Goal: Task Accomplishment & Management: Use online tool/utility

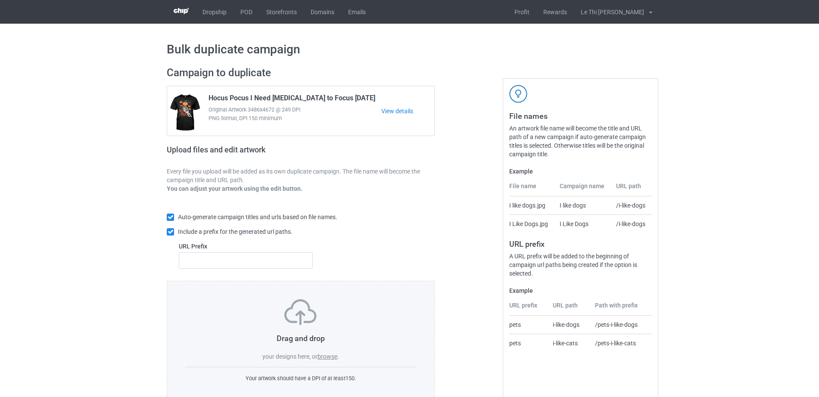
click at [326, 357] on label "browse" at bounding box center [328, 356] width 20 height 7
click at [0, 0] on input "browse" at bounding box center [0, 0] width 0 height 0
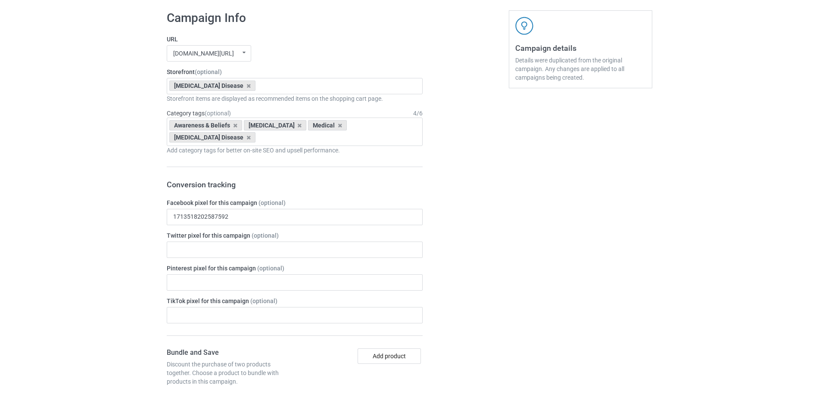
scroll to position [437, 0]
click at [247, 84] on icon at bounding box center [249, 84] width 4 height 6
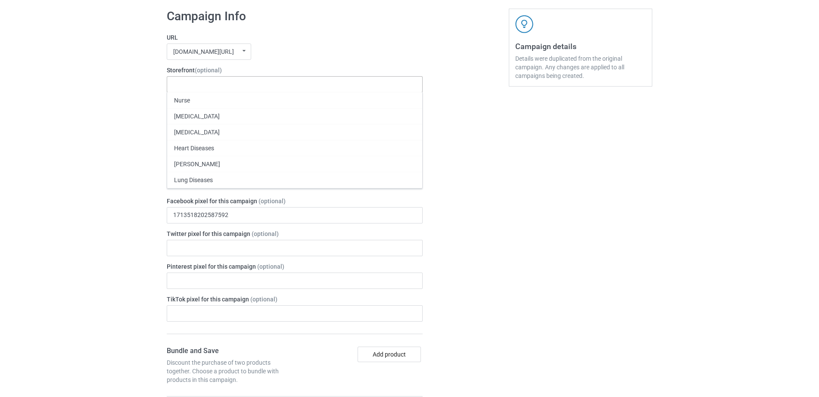
click at [225, 84] on div "Nurse Pancreatic Cancer Liver Cancer Heart Diseases Parkinson's Lung Diseases T…" at bounding box center [295, 84] width 256 height 16
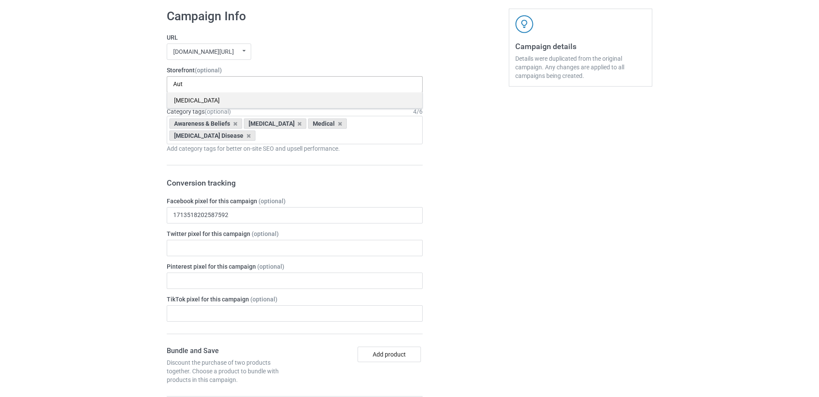
type input "Aut"
click at [185, 93] on div "Aut Autism 682c599ed1d2bb002f3ed29c" at bounding box center [295, 84] width 256 height 16
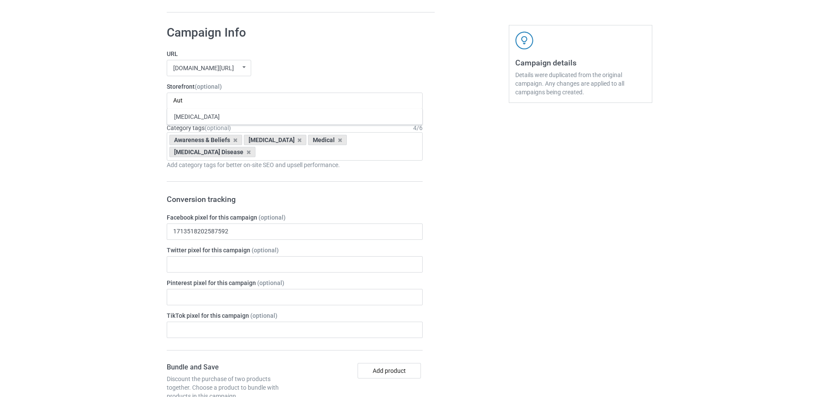
scroll to position [470, 0]
click at [233, 140] on icon at bounding box center [235, 141] width 4 height 6
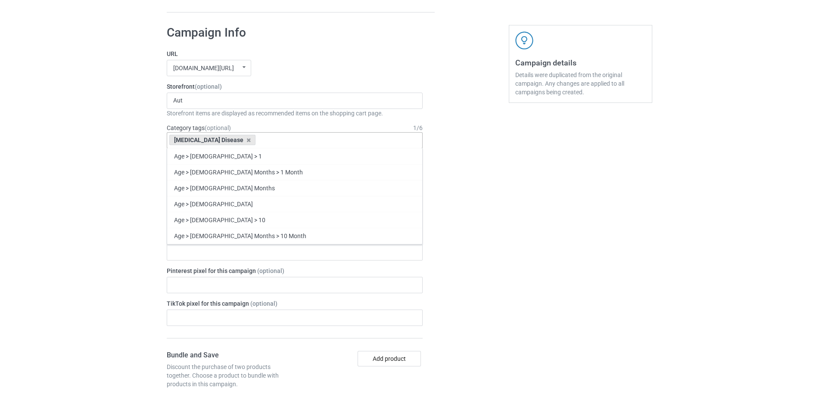
click at [223, 140] on div "[MEDICAL_DATA] Disease" at bounding box center [212, 140] width 86 height 10
click at [223, 141] on div "[MEDICAL_DATA] Disease" at bounding box center [212, 140] width 86 height 10
click at [223, 138] on div "[MEDICAL_DATA] Disease" at bounding box center [212, 140] width 86 height 10
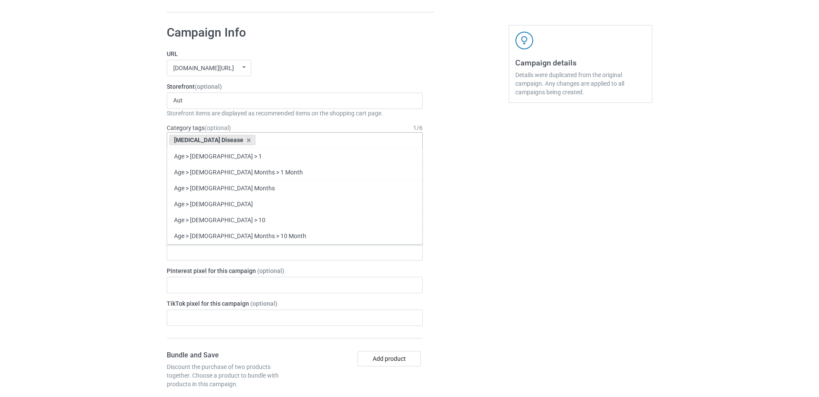
click at [258, 141] on input "text" at bounding box center [264, 140] width 13 height 7
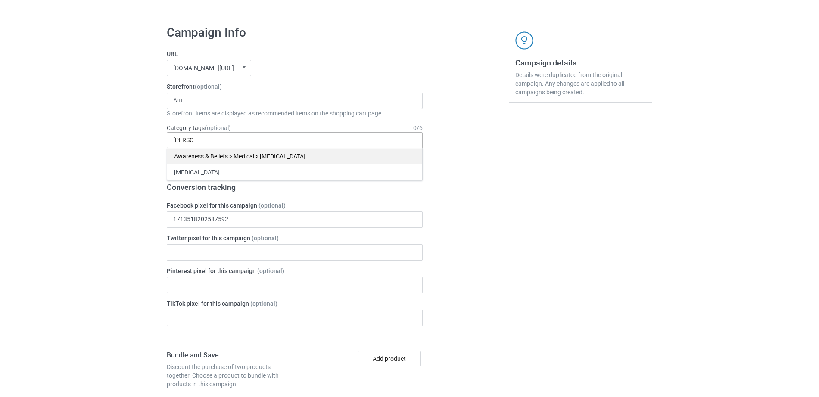
type input "Auti"
click at [218, 156] on div "Awareness & Beliefs > Medical > Autism" at bounding box center [294, 156] width 255 height 16
type input "Auti"
click at [198, 159] on div "[MEDICAL_DATA]" at bounding box center [294, 156] width 255 height 16
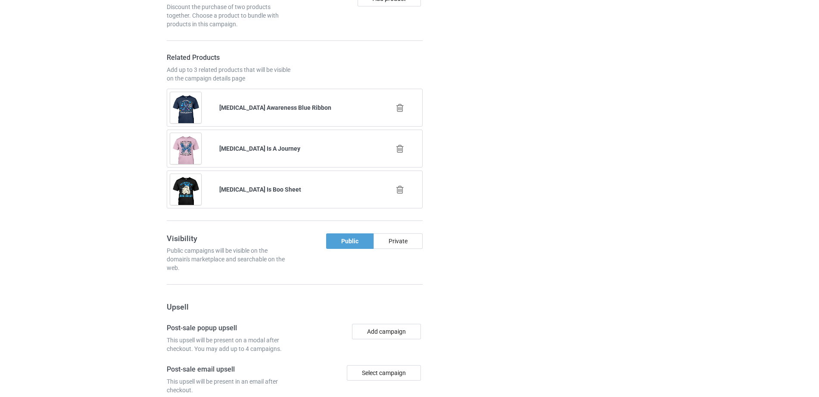
scroll to position [875, 0]
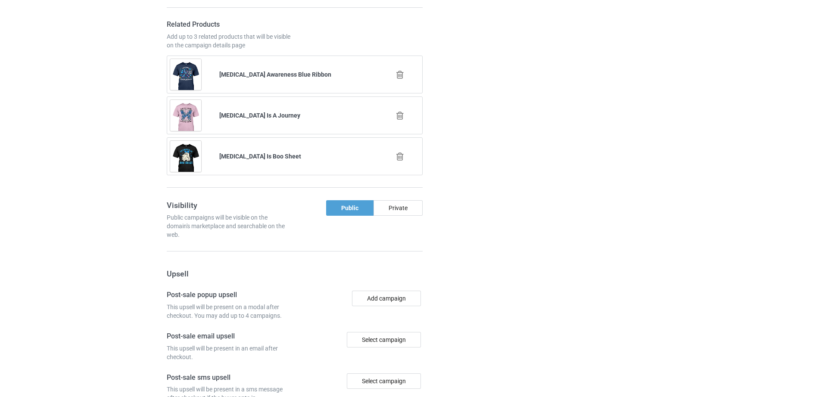
click at [400, 68] on div at bounding box center [400, 75] width 49 height 22
click at [399, 70] on icon at bounding box center [400, 74] width 11 height 9
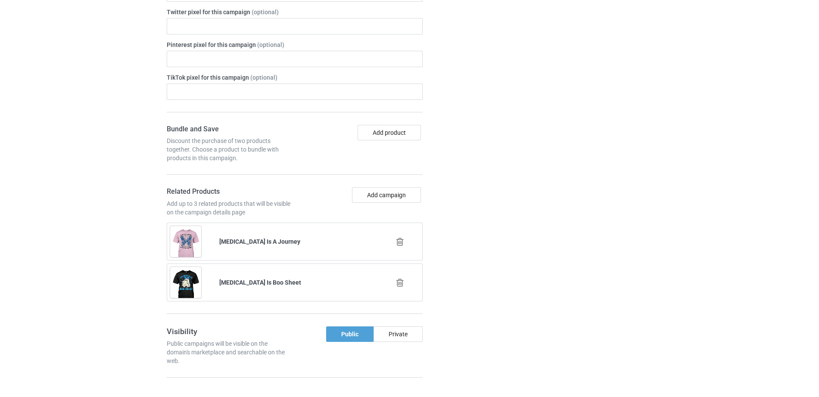
scroll to position [835, 0]
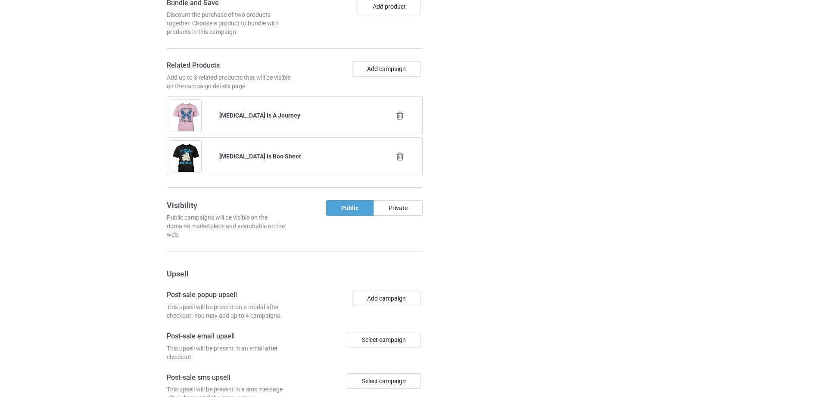
click at [401, 111] on icon at bounding box center [400, 115] width 11 height 9
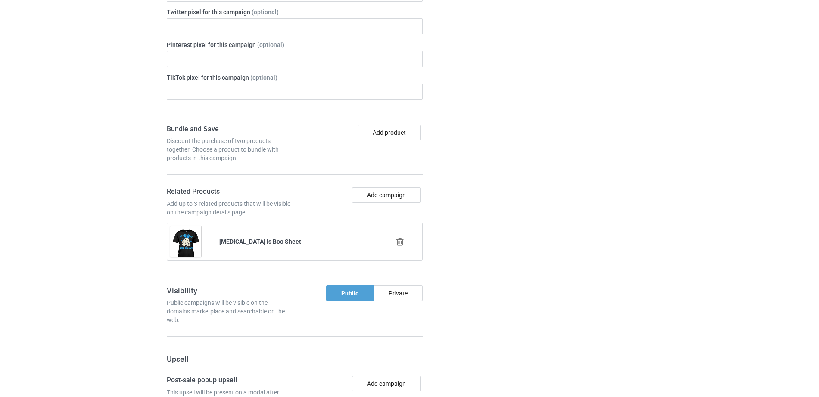
scroll to position [794, 0]
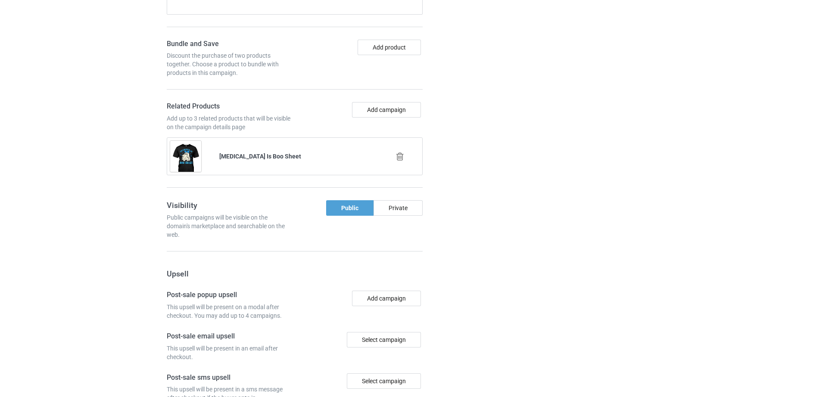
click at [399, 152] on icon at bounding box center [400, 156] width 11 height 9
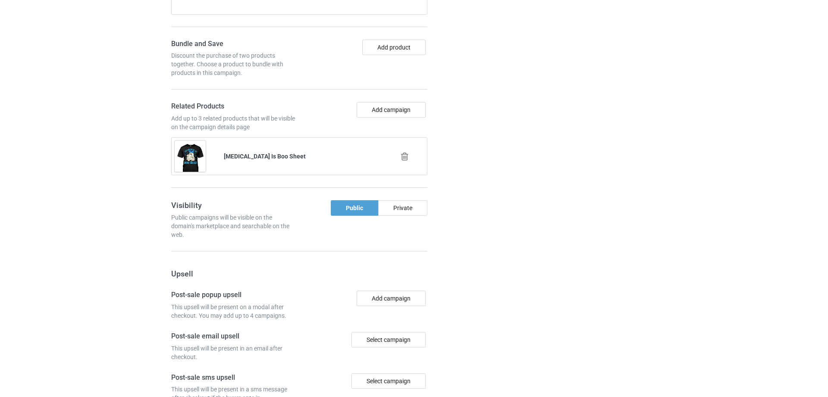
scroll to position [750, 0]
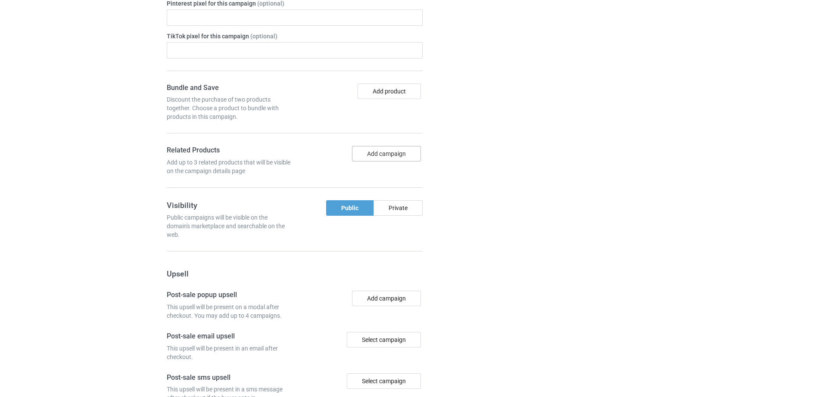
click at [388, 146] on button "Add campaign" at bounding box center [386, 154] width 69 height 16
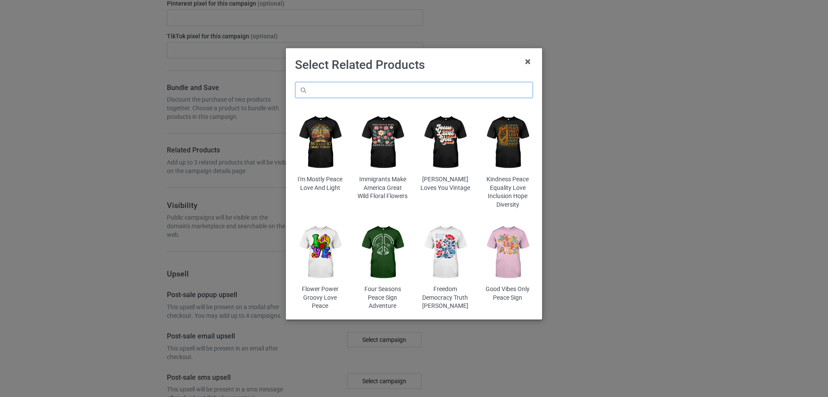
click at [370, 91] on input "text" at bounding box center [414, 90] width 238 height 16
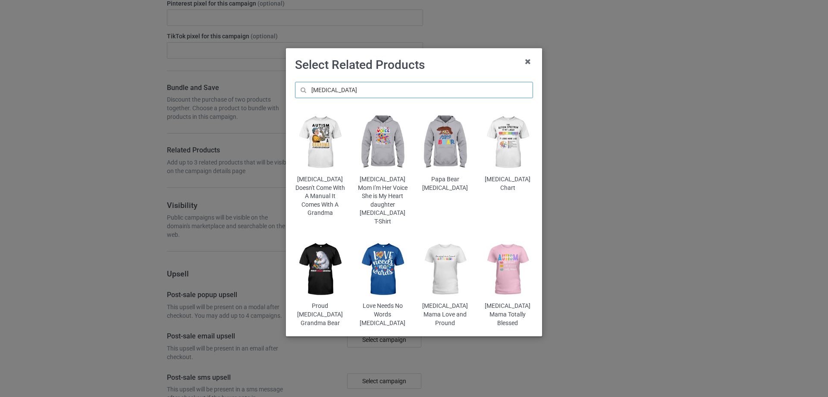
type input "[MEDICAL_DATA]"
click at [321, 149] on img at bounding box center [320, 142] width 50 height 63
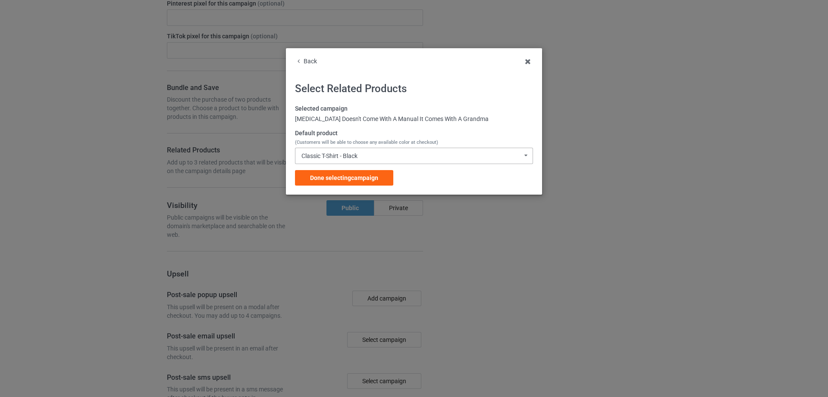
click at [361, 155] on div "Classic T-Shirt - Black Classic T-Shirt - Black Classic T-Shirt - White Classic…" at bounding box center [414, 156] width 238 height 16
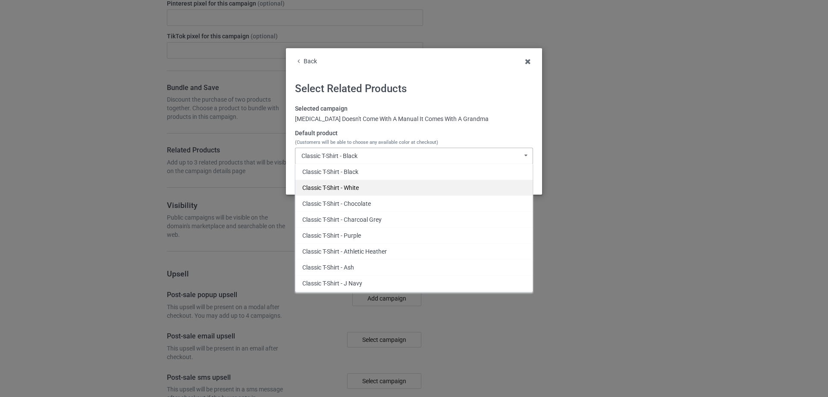
click at [356, 185] on div "Classic T-Shirt - White" at bounding box center [413, 188] width 237 height 16
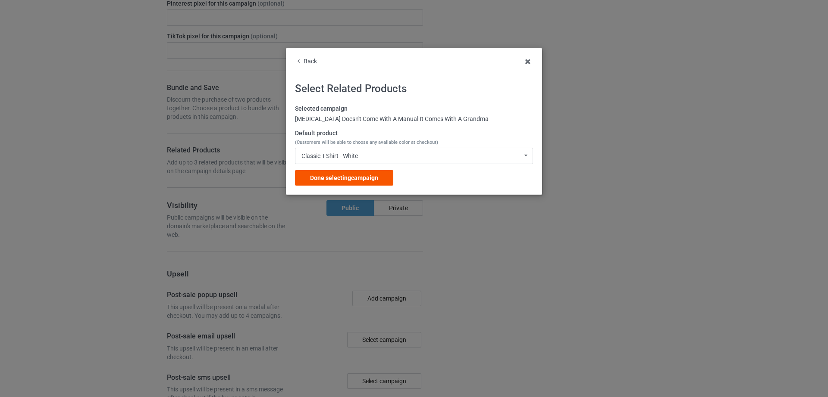
click at [350, 179] on span "Done selecting campaign" at bounding box center [344, 178] width 68 height 7
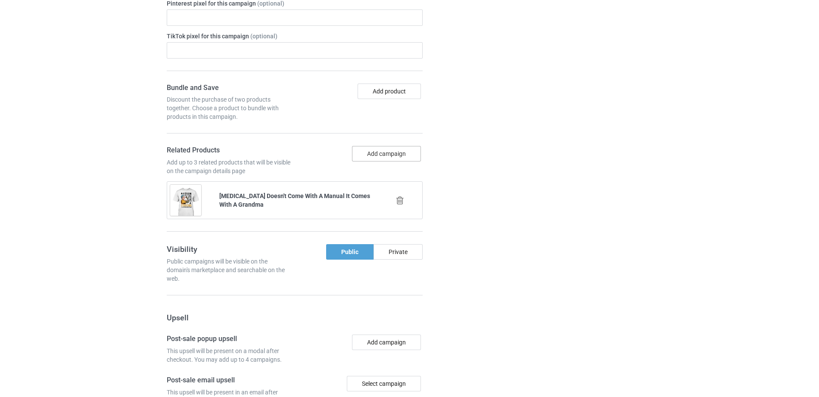
click at [384, 146] on button "Add campaign" at bounding box center [386, 154] width 69 height 16
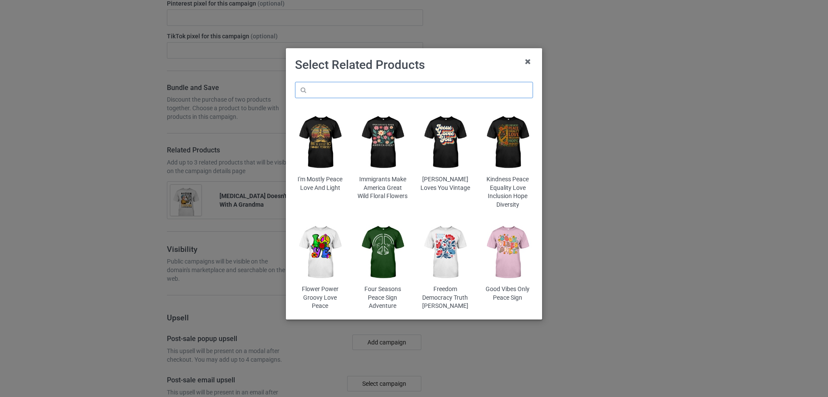
click at [383, 84] on input "text" at bounding box center [414, 90] width 238 height 16
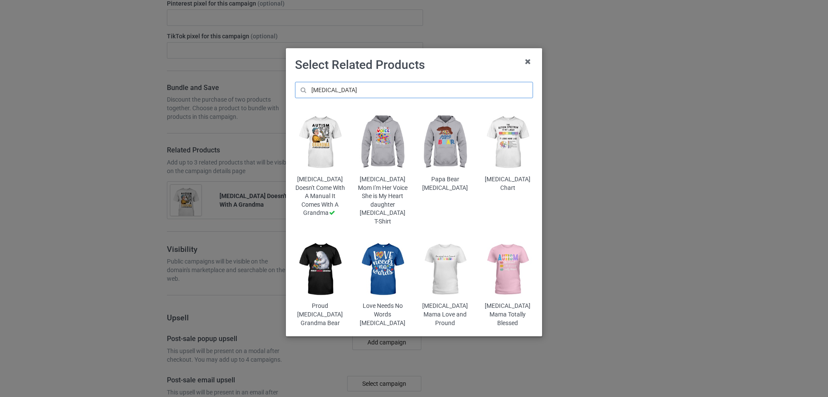
type input "[MEDICAL_DATA]"
click at [371, 279] on img at bounding box center [382, 269] width 50 height 63
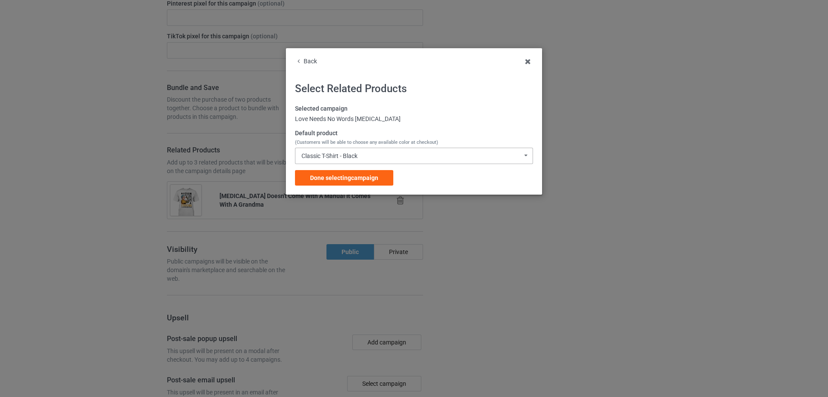
click at [369, 153] on div "Classic T-Shirt - Black Classic T-Shirt - Black Classic T-Shirt - White Classic…" at bounding box center [414, 156] width 238 height 16
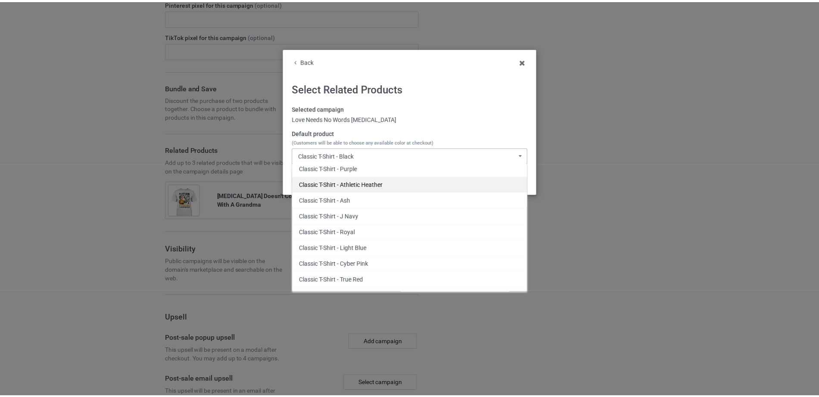
scroll to position [70, 0]
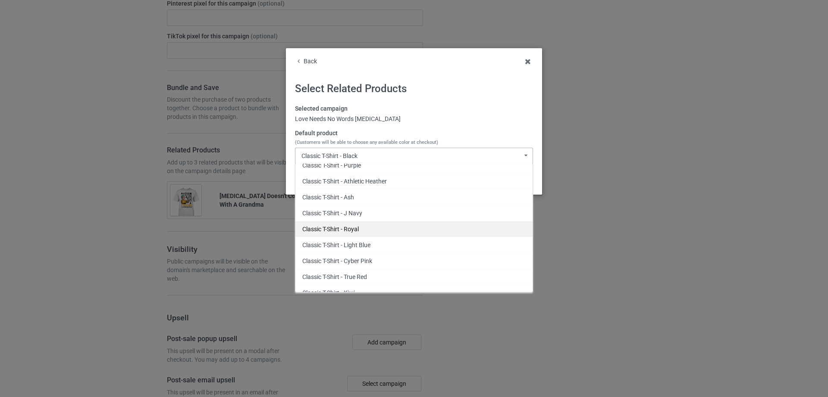
click at [363, 229] on div "Classic T-Shirt - Royal" at bounding box center [413, 229] width 237 height 16
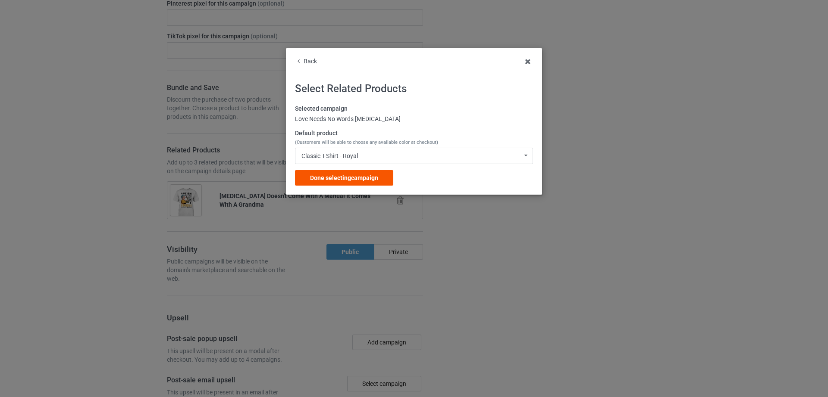
click at [329, 178] on span "Done selecting campaign" at bounding box center [344, 178] width 68 height 7
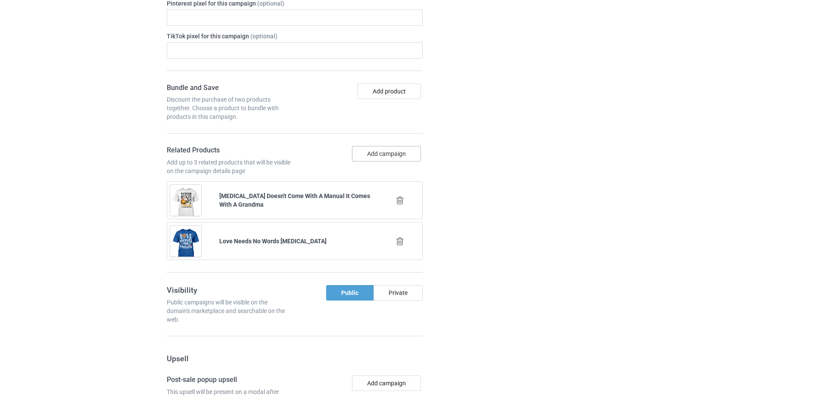
click at [360, 146] on button "Add campaign" at bounding box center [386, 154] width 69 height 16
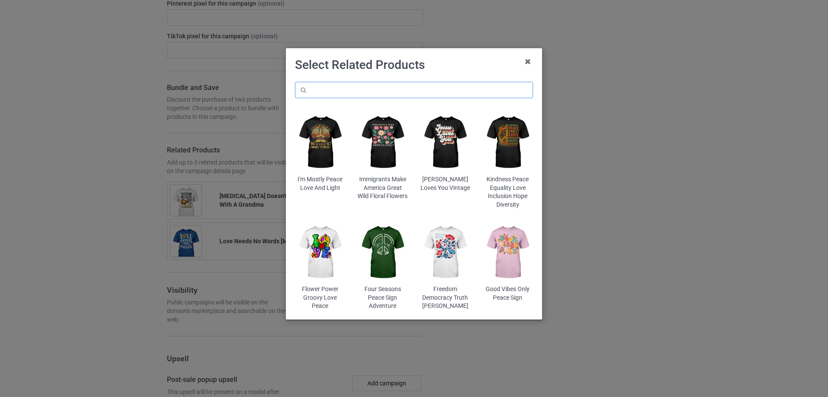
click at [341, 92] on input "text" at bounding box center [414, 90] width 238 height 16
type input "s"
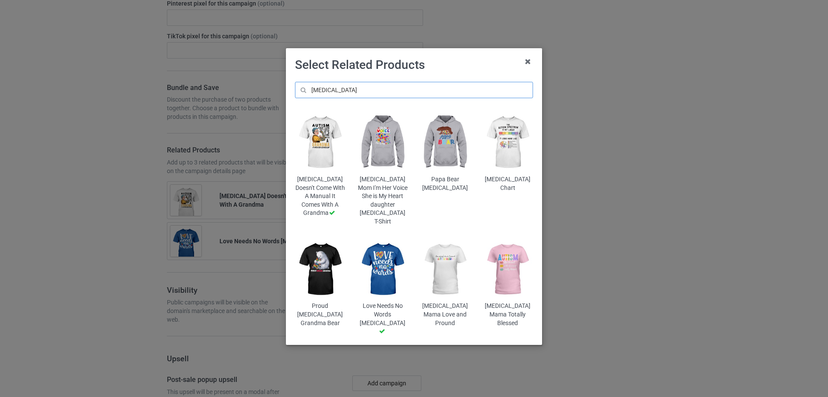
type input "[MEDICAL_DATA]"
click at [506, 160] on img at bounding box center [507, 142] width 50 height 63
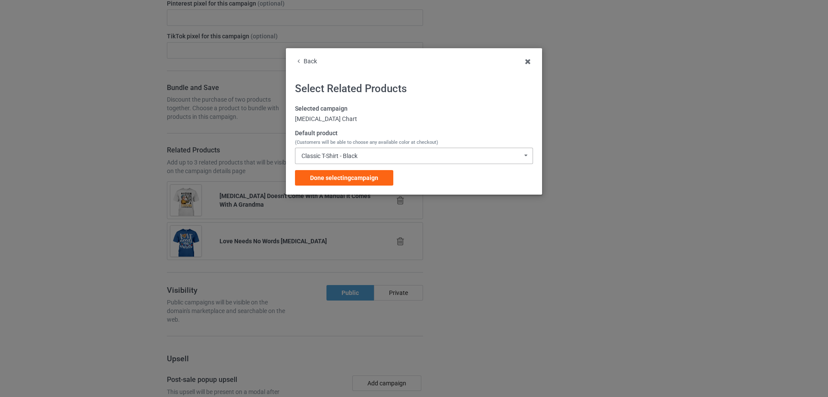
click at [388, 154] on div "Classic T-Shirt - Black Classic T-Shirt - Black Classic T-Shirt - White Classic…" at bounding box center [414, 156] width 238 height 16
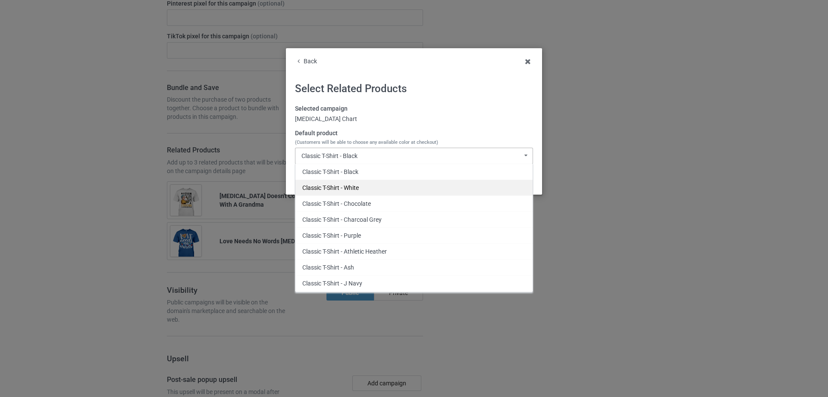
click at [373, 185] on div "Classic T-Shirt - White" at bounding box center [413, 188] width 237 height 16
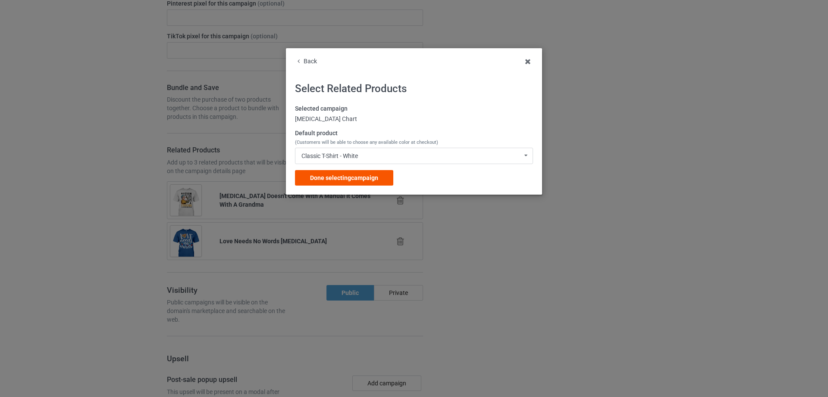
click at [363, 180] on span "Done selecting campaign" at bounding box center [344, 178] width 68 height 7
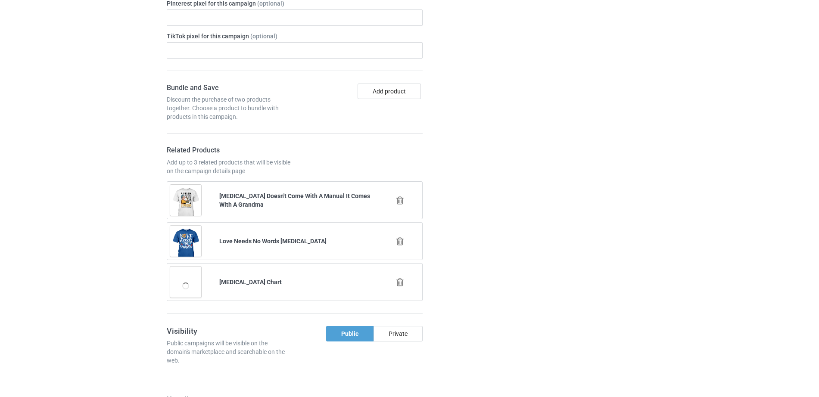
click at [511, 187] on div "Campaign details Details were duplicated from the original campaign. Any change…" at bounding box center [581, 203] width 156 height 929
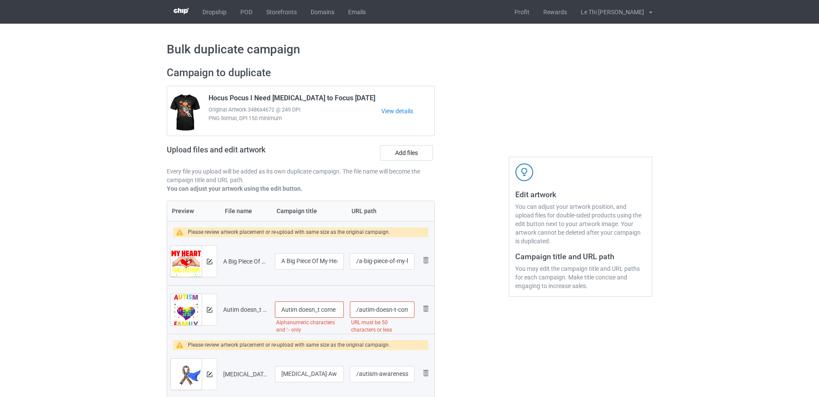
click at [318, 309] on input "Autim doesn_t come with A Manual it come with Family" at bounding box center [309, 310] width 69 height 16
type input "Autim doesn't come with A Manual it come with Family"
click at [467, 359] on div at bounding box center [472, 274] width 62 height 428
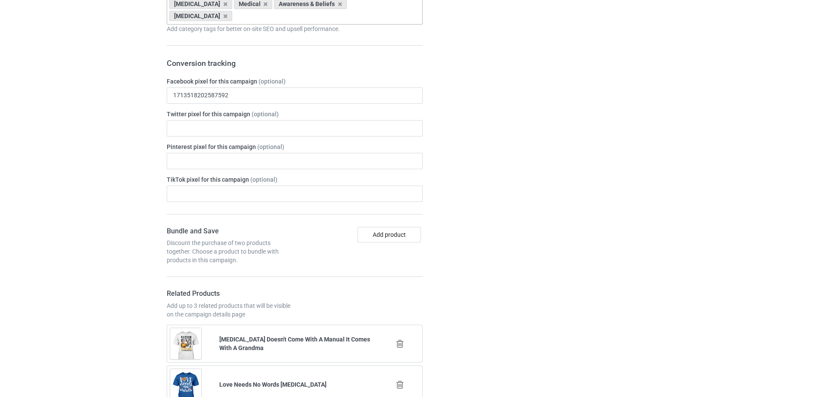
scroll to position [1020, 0]
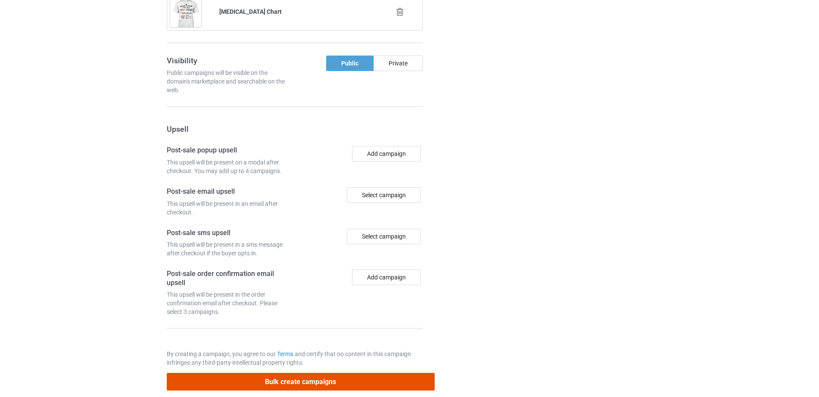
click at [347, 373] on button "Bulk create campaigns" at bounding box center [301, 382] width 268 height 18
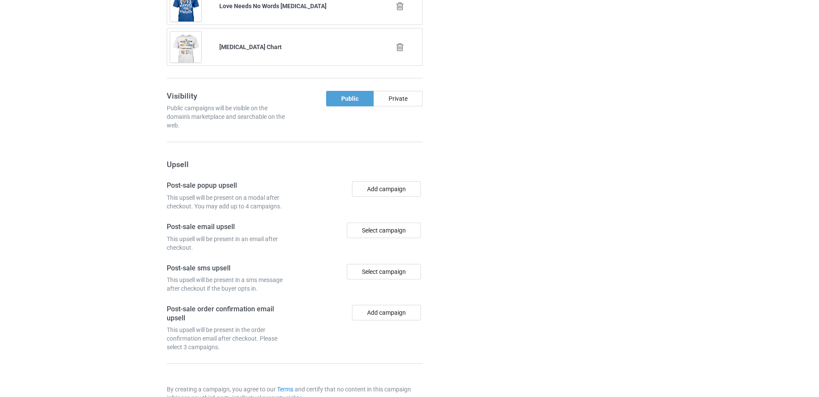
scroll to position [0, 0]
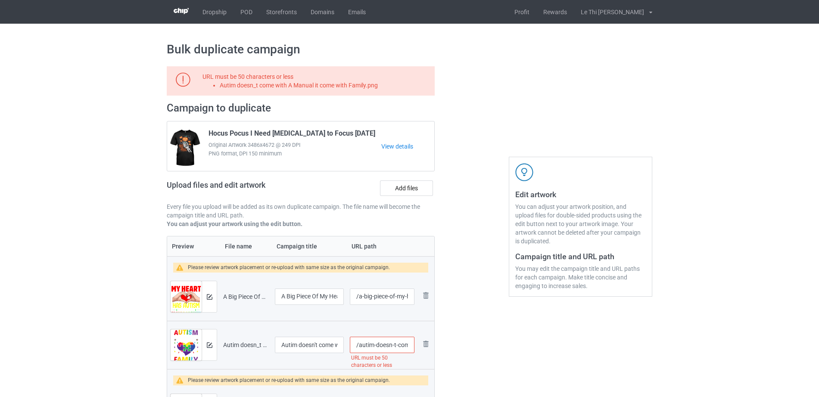
click at [376, 346] on input "/autim-doesn-t-come-with-a-manual-it-come-with-family" at bounding box center [382, 345] width 65 height 16
drag, startPoint x: 385, startPoint y: 346, endPoint x: 457, endPoint y: 351, distance: 72.6
click at [457, 351] on div "URL must be 50 characters or less Autim doesn_t come with A Manual it come with…" at bounding box center [410, 292] width 498 height 464
click at [369, 343] on input "/autim-doesn-t-come-with-a-manual-it-come-with-family" at bounding box center [382, 345] width 65 height 16
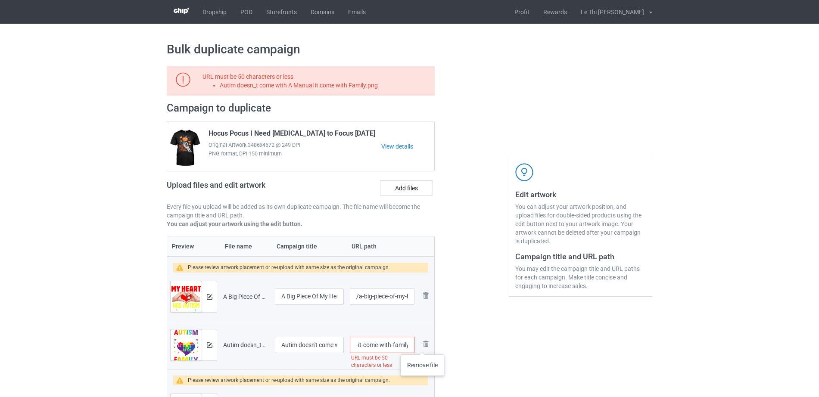
drag, startPoint x: 376, startPoint y: 345, endPoint x: 436, endPoint y: 346, distance: 59.9
click at [442, 344] on div "URL must be 50 characters or less Autim doesn_t come with A Manual it come with…" at bounding box center [410, 292] width 498 height 464
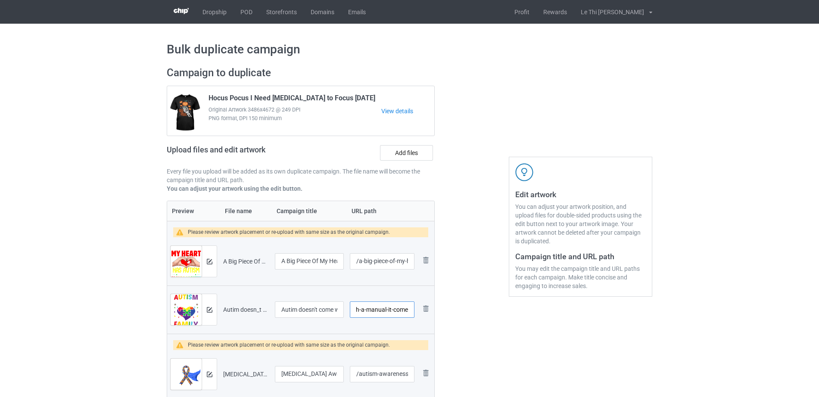
scroll to position [0, 66]
type input "/autim-doesn-t-come-with-a-manual-it-come"
click at [492, 342] on div at bounding box center [472, 274] width 62 height 428
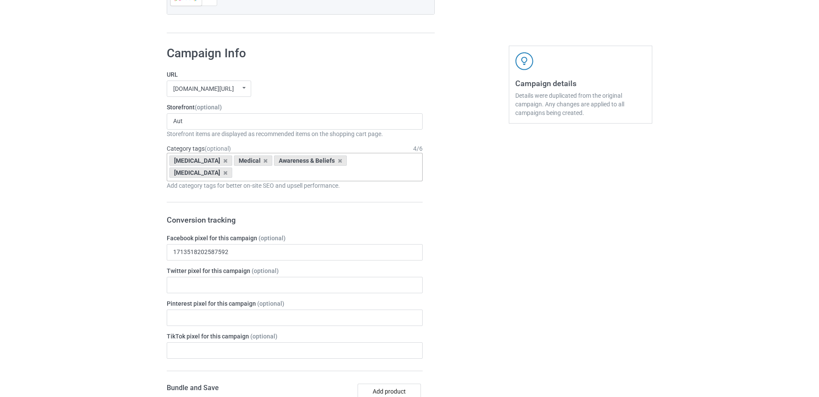
scroll to position [1020, 0]
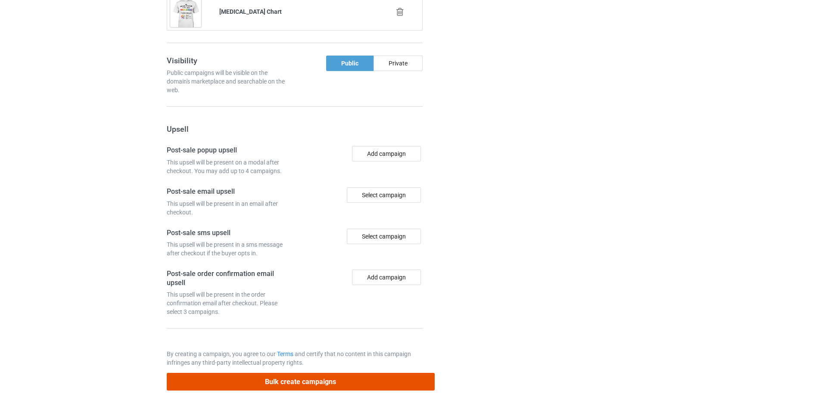
click at [301, 374] on button "Bulk create campaigns" at bounding box center [301, 382] width 268 height 18
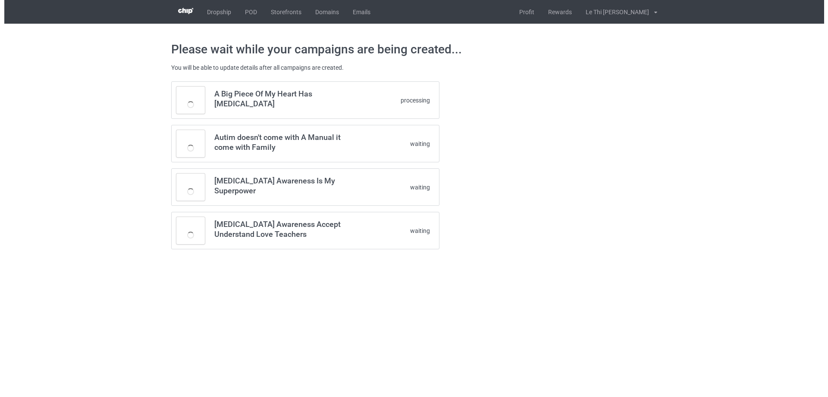
scroll to position [0, 0]
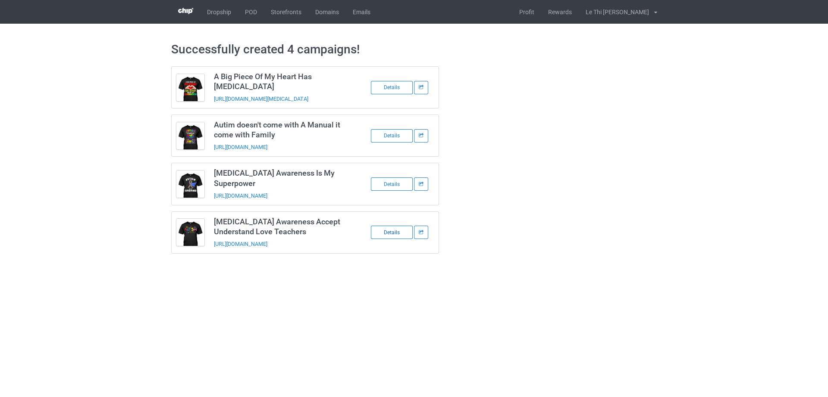
click at [394, 226] on div "Details" at bounding box center [392, 232] width 42 height 13
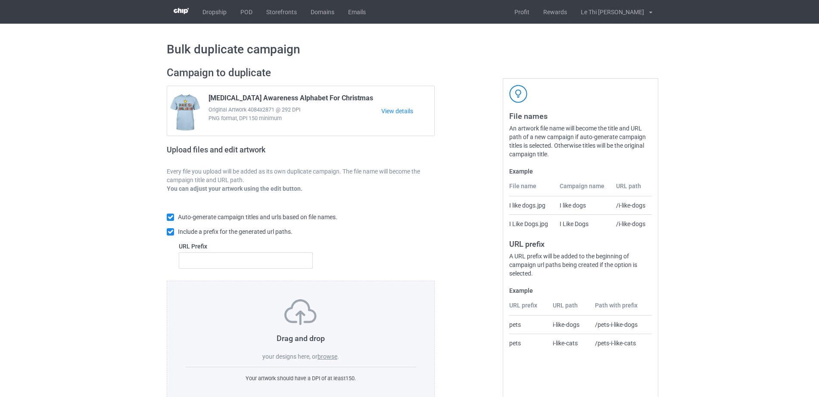
click at [326, 359] on label "browse" at bounding box center [328, 356] width 20 height 7
click at [0, 0] on input "browse" at bounding box center [0, 0] width 0 height 0
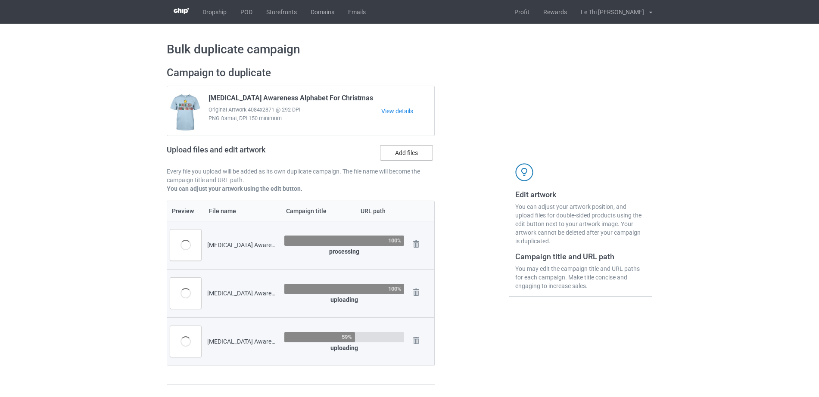
click at [406, 146] on label "Add files" at bounding box center [406, 153] width 53 height 16
click at [0, 0] on input "Add files" at bounding box center [0, 0] width 0 height 0
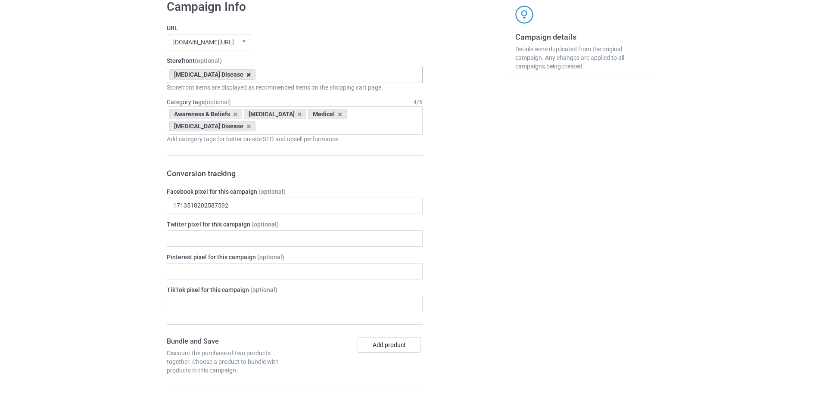
scroll to position [1253, 0]
click at [247, 75] on icon at bounding box center [249, 75] width 4 height 6
type input "au"
click at [195, 93] on div "[MEDICAL_DATA]" at bounding box center [294, 91] width 255 height 16
click at [235, 116] on icon at bounding box center [235, 115] width 4 height 6
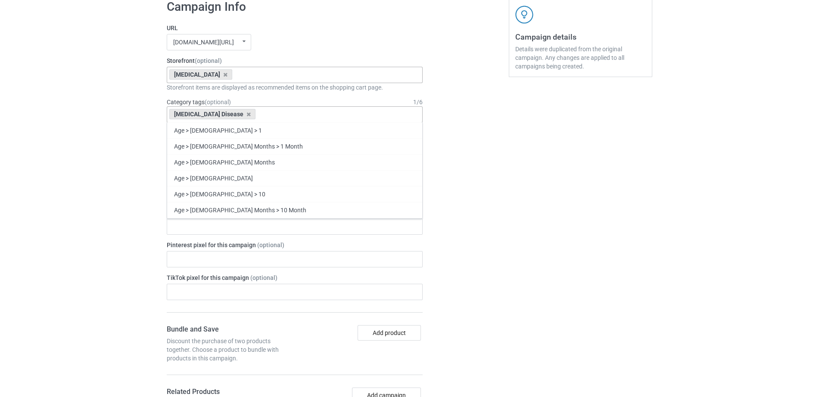
scroll to position [1302, 0]
click at [247, 113] on icon at bounding box center [249, 115] width 4 height 6
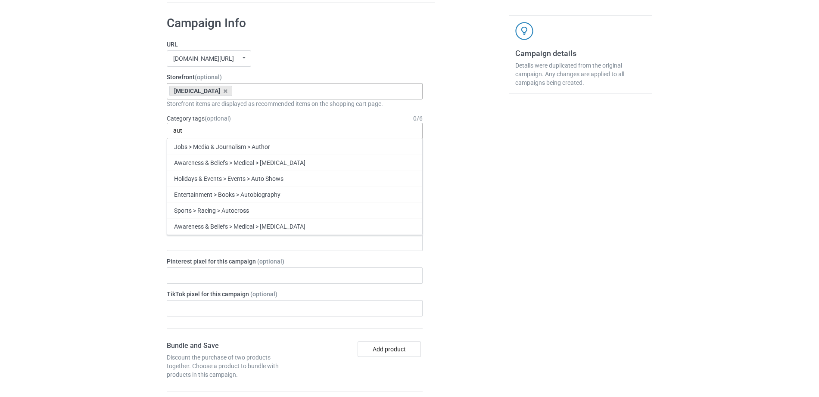
scroll to position [1351, 0]
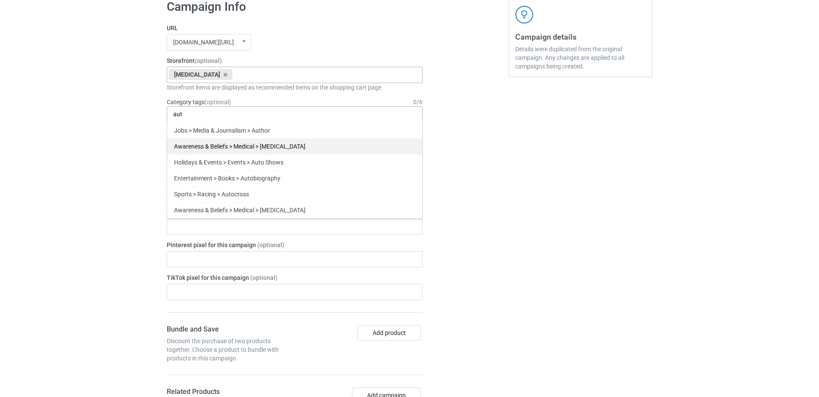
type input "aut"
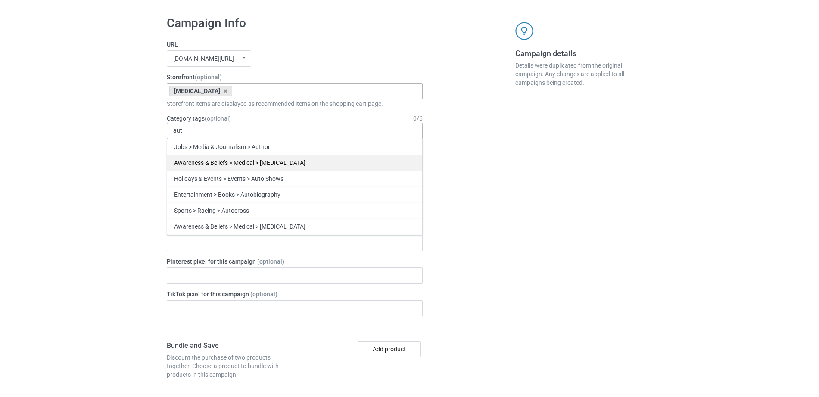
scroll to position [1400, 0]
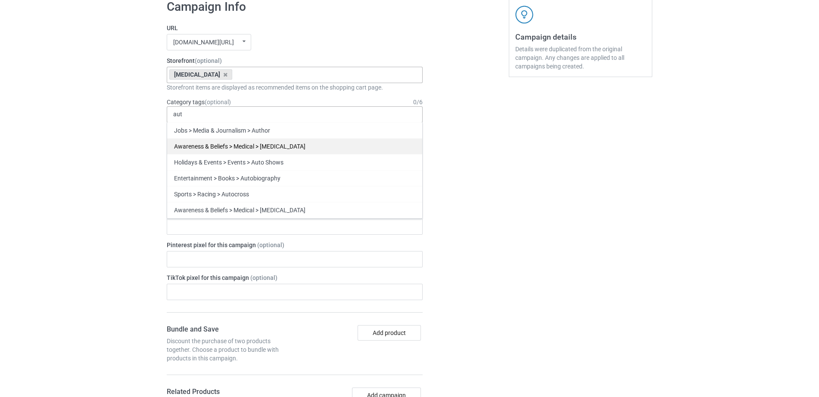
click at [263, 147] on div "Awareness & Beliefs > Medical > Autism" at bounding box center [294, 146] width 255 height 16
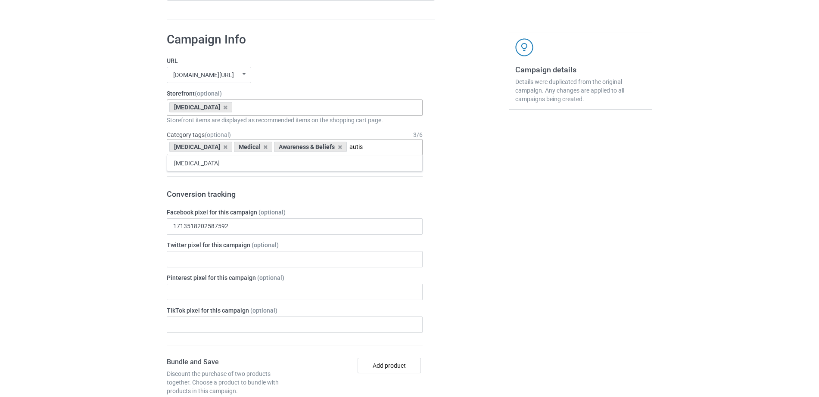
scroll to position [1449, 0]
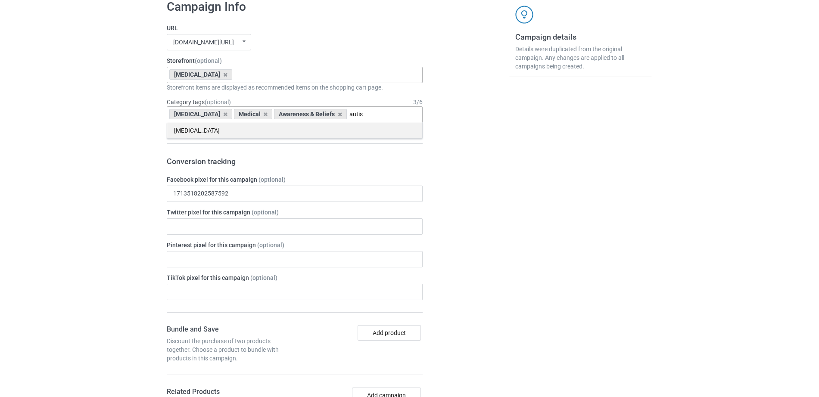
type input "autis"
click at [243, 131] on div "[MEDICAL_DATA]" at bounding box center [294, 130] width 255 height 16
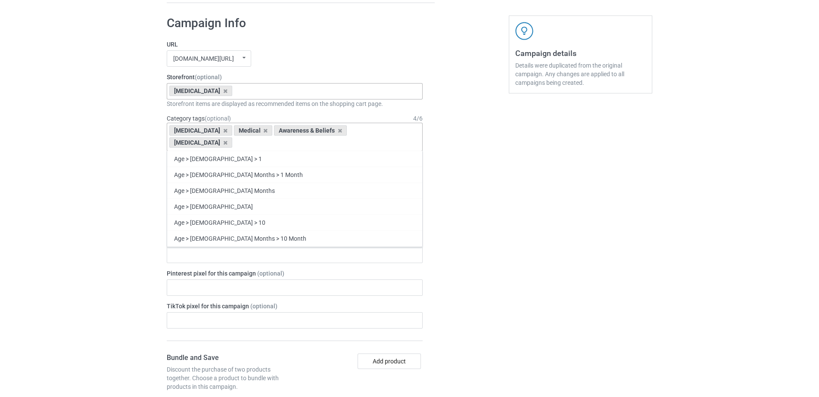
scroll to position [1466, 0]
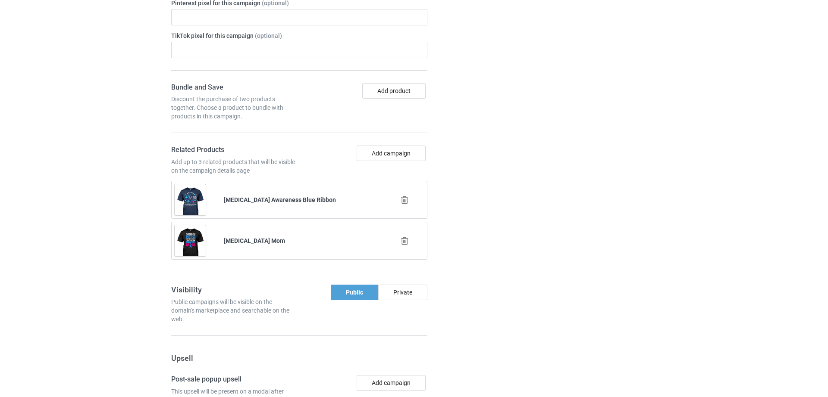
scroll to position [1750, 0]
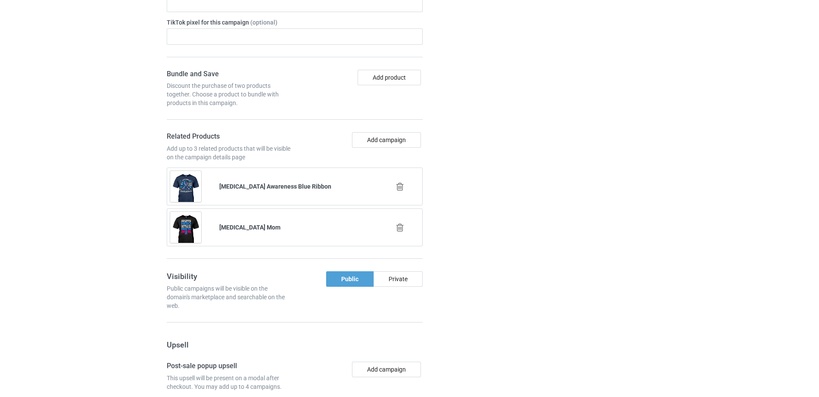
click at [398, 182] on icon at bounding box center [400, 186] width 11 height 9
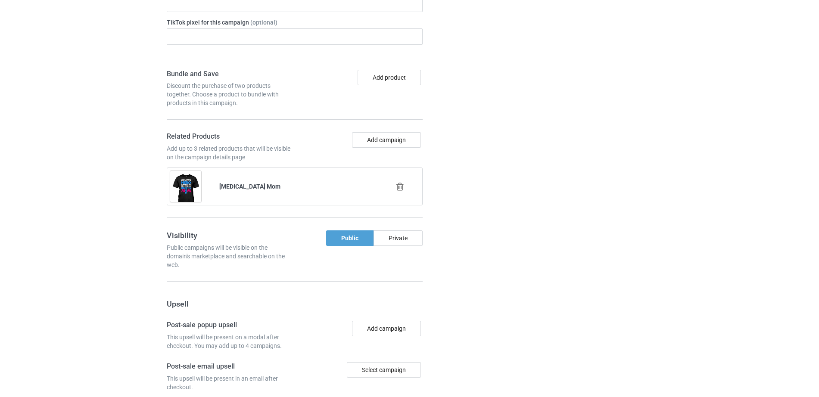
click at [398, 182] on icon at bounding box center [400, 186] width 11 height 9
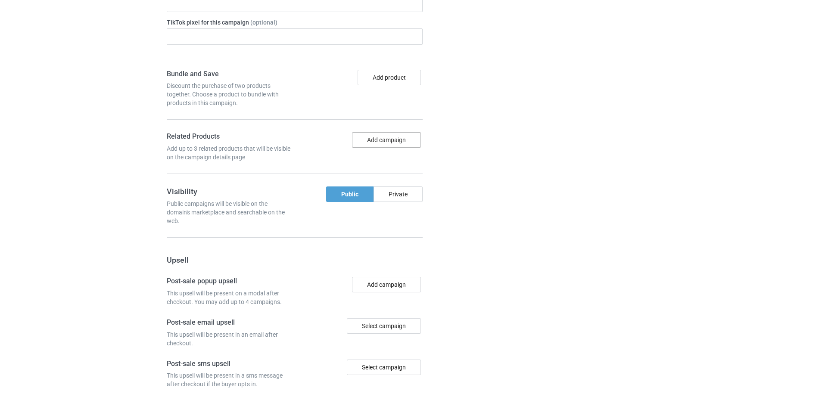
click at [363, 132] on button "Add campaign" at bounding box center [386, 140] width 69 height 16
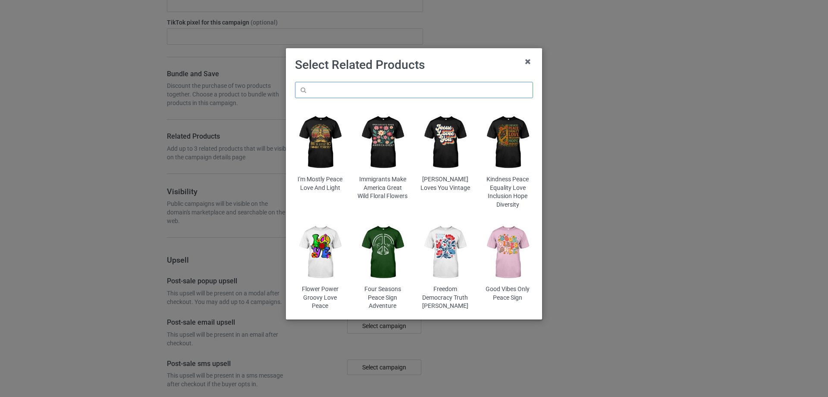
click at [332, 87] on input "text" at bounding box center [414, 90] width 238 height 16
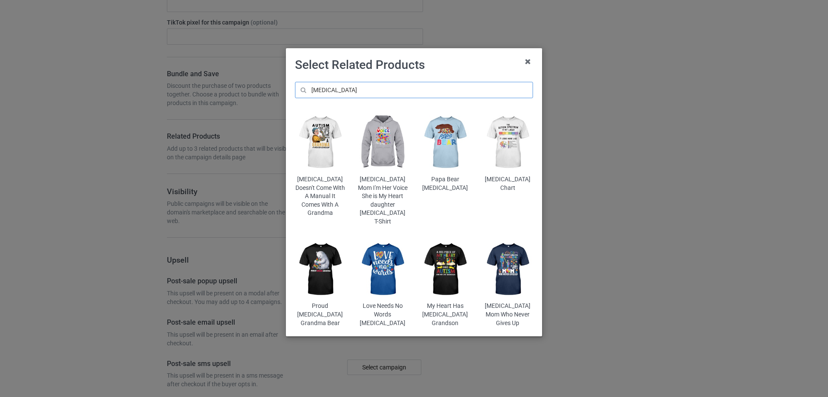
type input "[MEDICAL_DATA]"
click at [506, 250] on img at bounding box center [507, 269] width 50 height 63
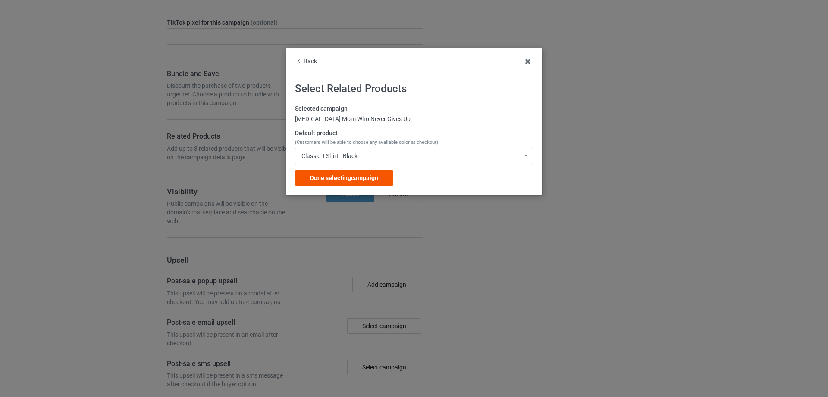
click at [350, 178] on span "Done selecting campaign" at bounding box center [344, 178] width 68 height 7
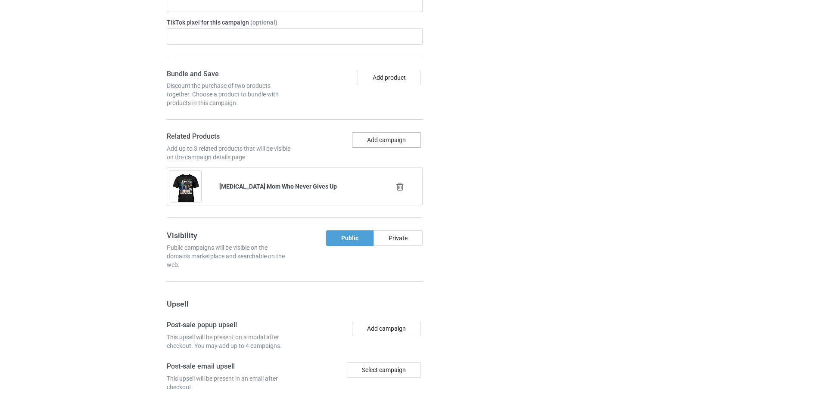
click at [384, 132] on button "Add campaign" at bounding box center [386, 140] width 69 height 16
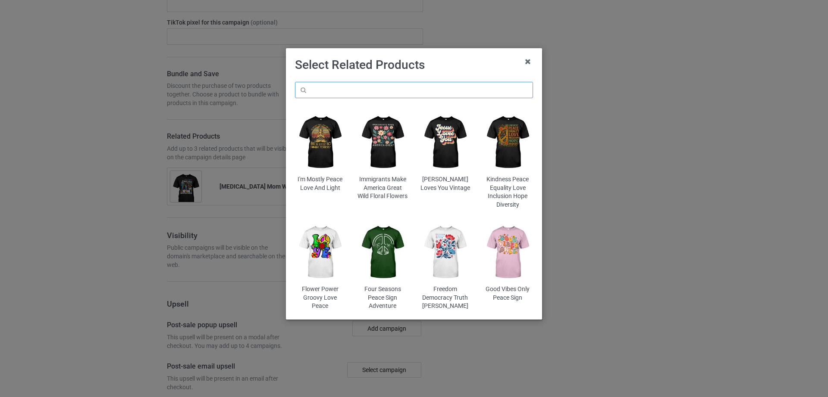
click at [406, 83] on input "text" at bounding box center [414, 90] width 238 height 16
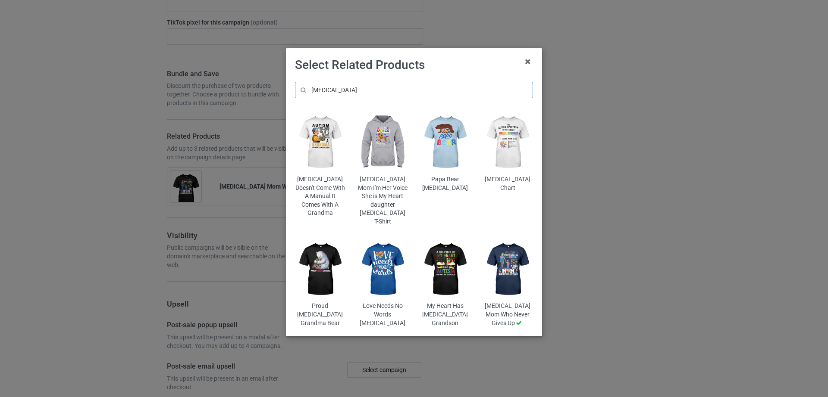
type input "[MEDICAL_DATA]"
click at [377, 253] on img at bounding box center [382, 269] width 50 height 63
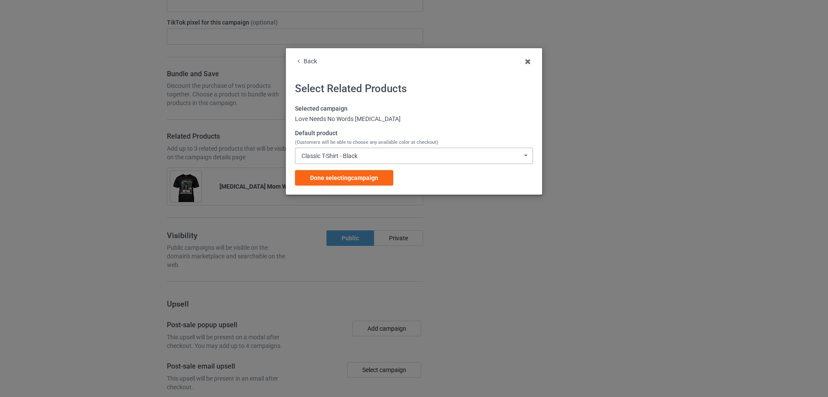
click at [361, 154] on div "Classic T-Shirt - Black Classic T-Shirt - Black Classic T-Shirt - White Classic…" at bounding box center [414, 156] width 238 height 16
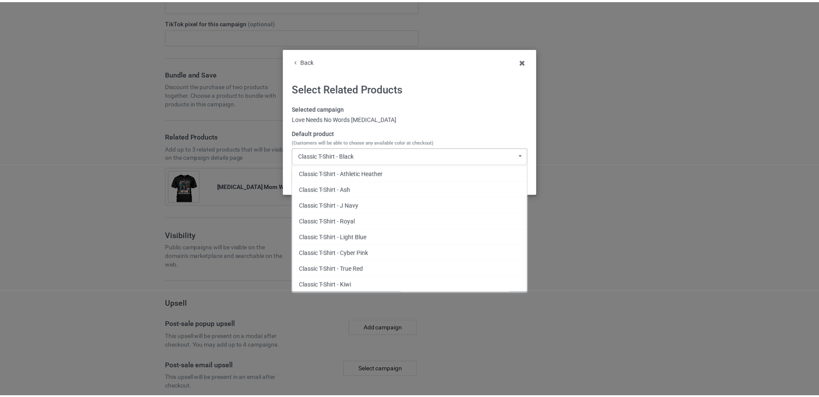
scroll to position [90, 0]
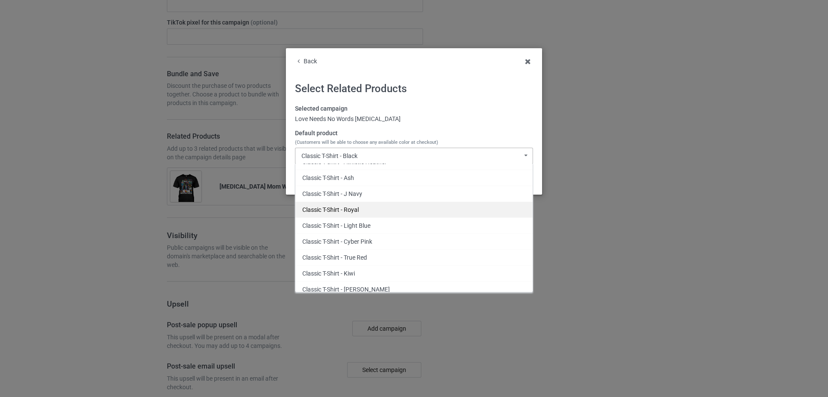
click at [348, 210] on div "Classic T-Shirt - Royal" at bounding box center [413, 210] width 237 height 16
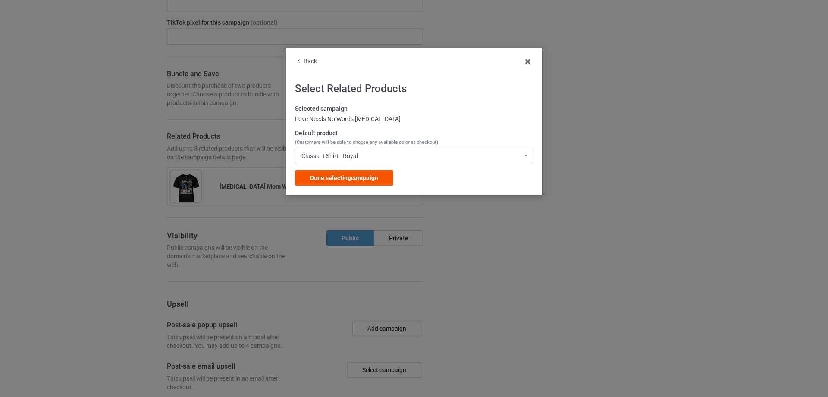
click at [351, 179] on span "Done selecting campaign" at bounding box center [344, 178] width 68 height 7
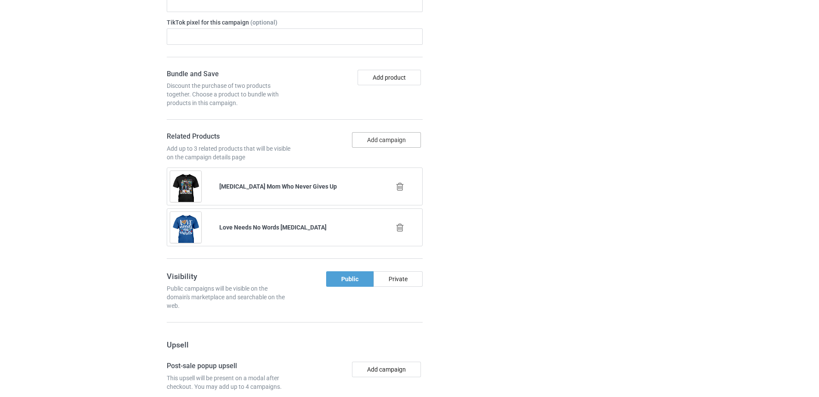
click at [387, 132] on button "Add campaign" at bounding box center [386, 140] width 69 height 16
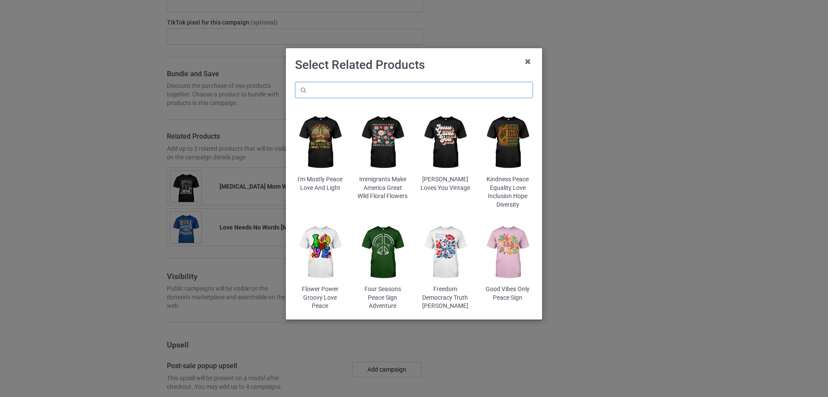
click at [375, 85] on input "text" at bounding box center [414, 90] width 238 height 16
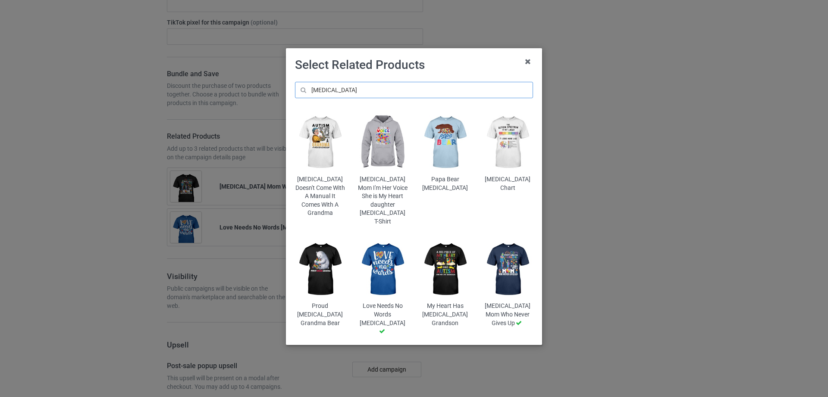
type input "[MEDICAL_DATA]"
click at [432, 151] on img at bounding box center [445, 142] width 50 height 63
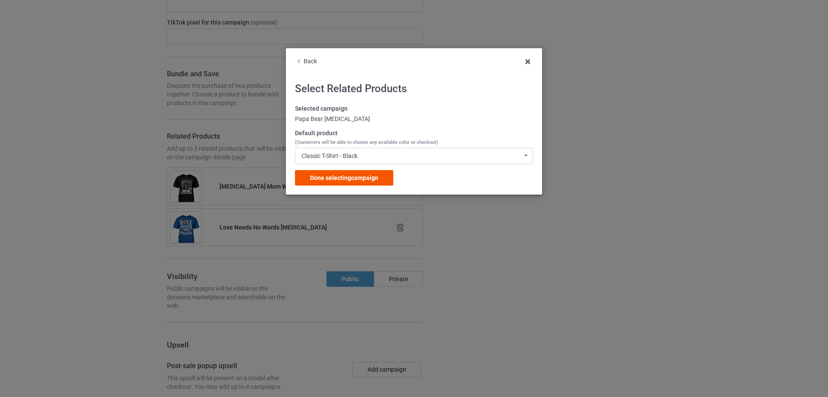
click at [362, 177] on span "Done selecting campaign" at bounding box center [344, 178] width 68 height 7
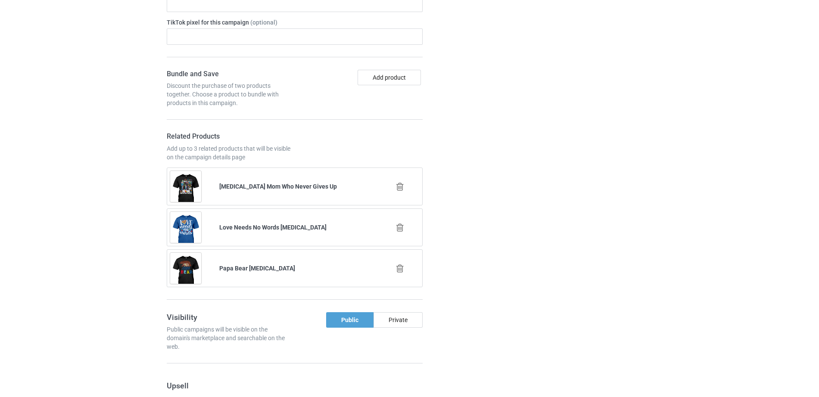
click at [550, 194] on div "Campaign details Details were duplicated from the original campaign. Any change…" at bounding box center [581, 189] width 156 height 929
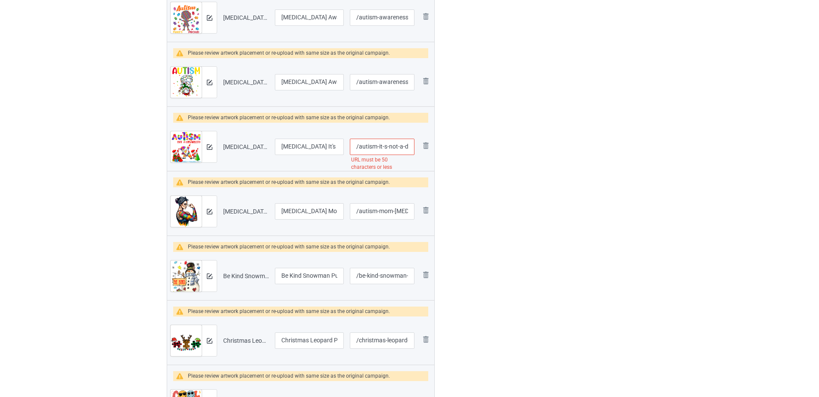
scroll to position [0, 88]
drag, startPoint x: 372, startPoint y: 146, endPoint x: 479, endPoint y: 147, distance: 107.3
click at [369, 148] on input "/autism-it-s-not-a-disability-dabbing-santa-christmas" at bounding box center [382, 147] width 65 height 16
drag, startPoint x: 362, startPoint y: 147, endPoint x: 438, endPoint y: 151, distance: 75.9
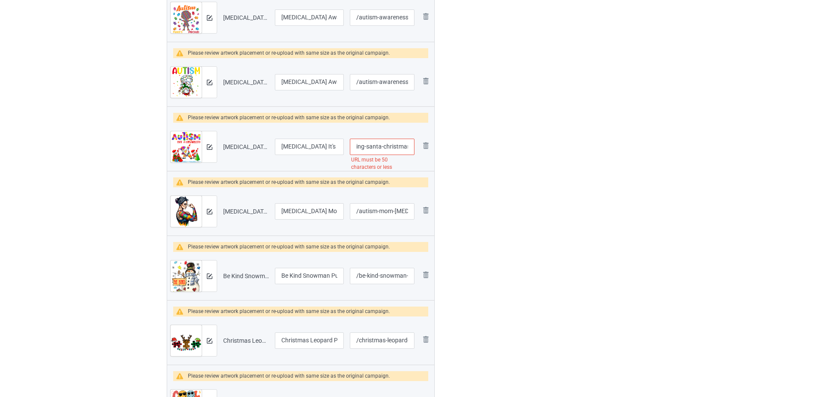
type input "/autism-it-s-not-a-disability-dabbing"
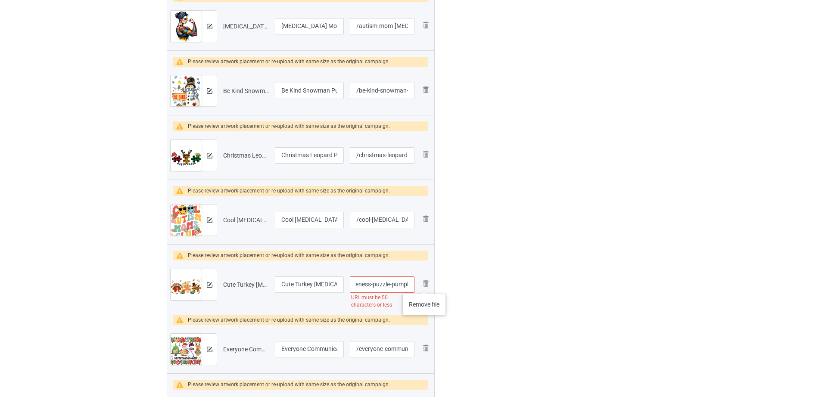
scroll to position [0, 122]
drag, startPoint x: 370, startPoint y: 284, endPoint x: 504, endPoint y: 295, distance: 134.9
click at [504, 295] on div "Campaign to duplicate Diabetes Awareness Alphabet For Christmas Original Artwor…" at bounding box center [410, 273] width 498 height 1415
click at [372, 288] on input "/cute-turkey-autism-awareness-puzzle-pumpkin-thanksgiving-day" at bounding box center [382, 285] width 65 height 16
drag, startPoint x: 361, startPoint y: 283, endPoint x: 442, endPoint y: 279, distance: 80.7
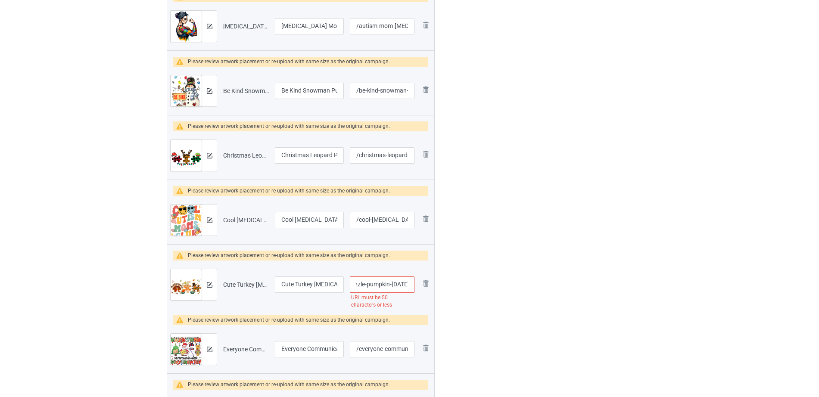
click at [442, 279] on div "Campaign to duplicate Diabetes Awareness Alphabet For Christmas Original Artwor…" at bounding box center [410, 273] width 498 height 1415
type input "/cute-turkey-autism-awareness-puzzle-pumpkin"
click at [442, 279] on div at bounding box center [472, 273] width 62 height 1415
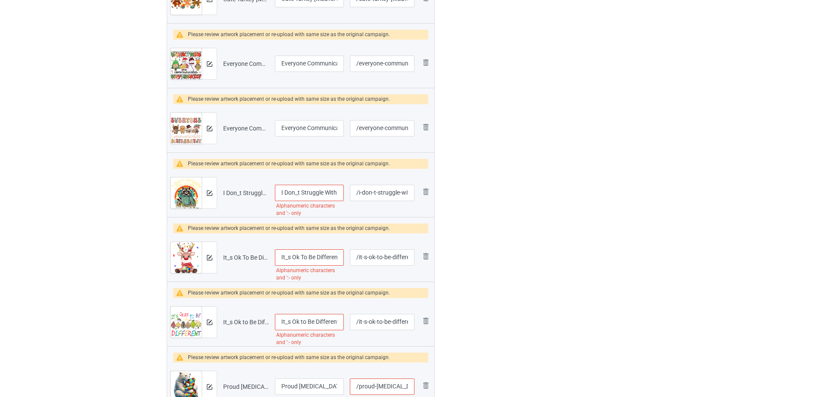
scroll to position [783, 0]
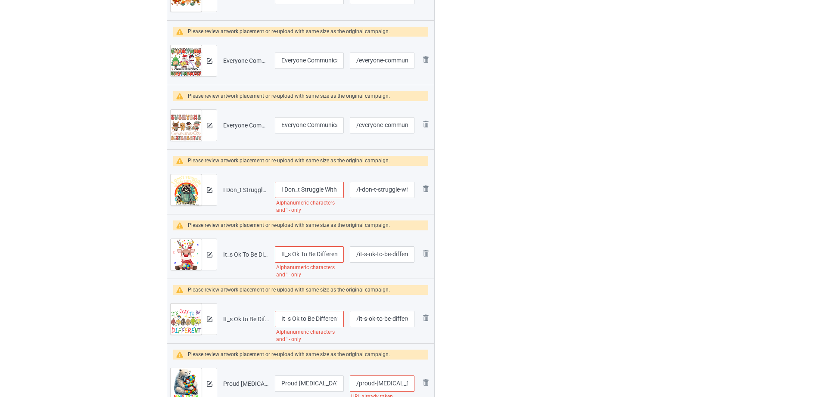
click at [297, 187] on input "I Don_t Struggle With Autism Autistic Raccoon Meme" at bounding box center [309, 190] width 69 height 16
type input "I Don't Struggle With Autism Autistic Raccoon Meme"
click at [284, 255] on input "It_s Ok To Be Different Autism Awareness Reindeers" at bounding box center [309, 255] width 69 height 16
type input "It's Ok To Be Different Autism Awareness Reindeers"
click at [289, 320] on input "It_s Ok to Be Different Autism Awareness" at bounding box center [309, 319] width 69 height 16
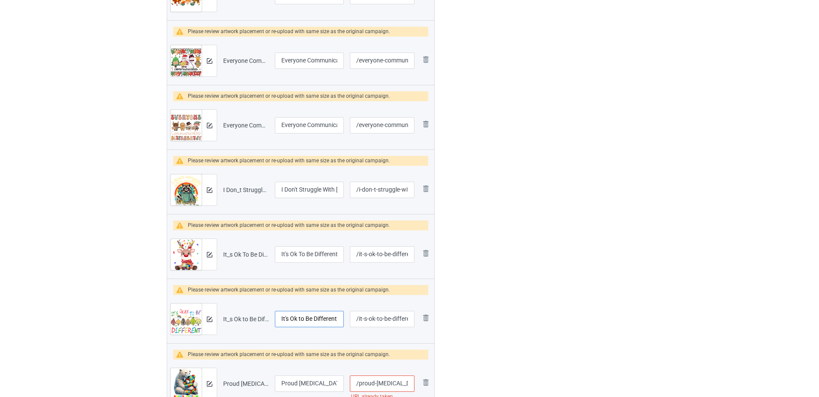
type input "It's Ok to Be Different Autism Awareness"
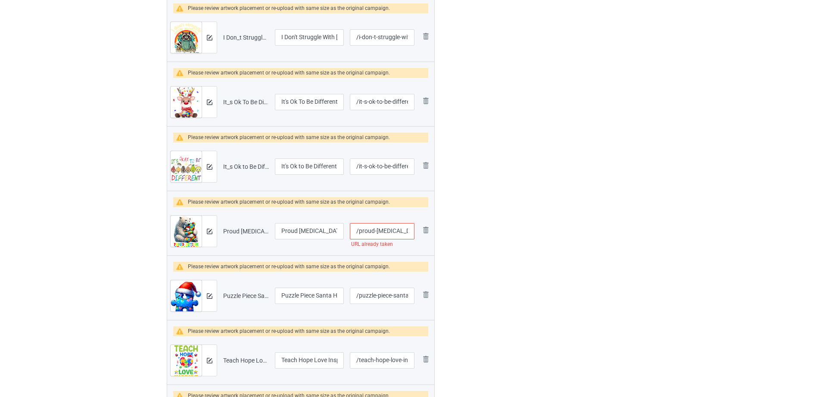
scroll to position [964, 0]
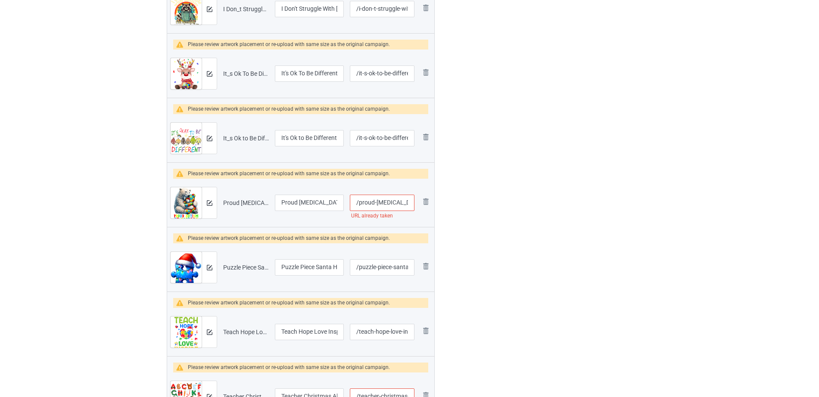
click at [387, 204] on input "/proud-autism-grandma-bear" at bounding box center [382, 203] width 65 height 16
drag, startPoint x: 387, startPoint y: 204, endPoint x: 425, endPoint y: 213, distance: 38.8
click at [425, 213] on tr "Preview and edit artwork Proud Autism Grandma Bear.png Proud Autism Grandma Bea…" at bounding box center [300, 203] width 267 height 48
click at [410, 201] on input "/proud-autism-grandma-bear" at bounding box center [382, 203] width 65 height 16
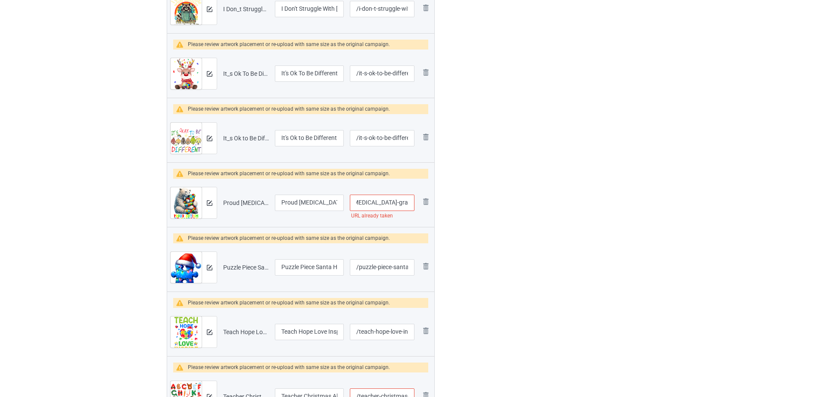
scroll to position [0, 28]
type input "/proud-autism-grandma-bear2"
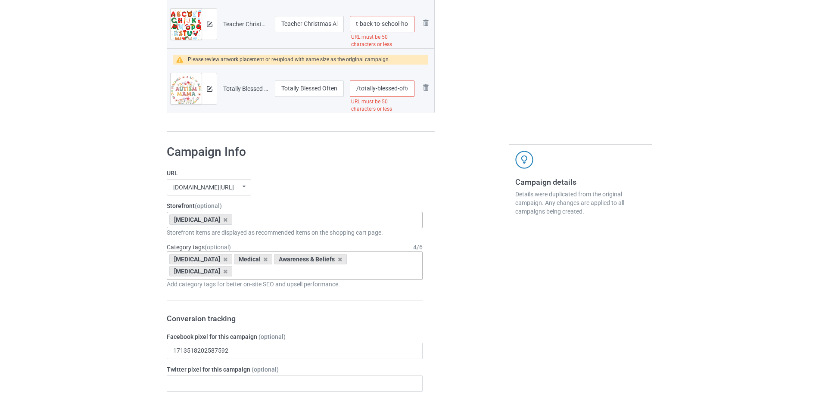
scroll to position [0, 109]
drag, startPoint x: 388, startPoint y: 26, endPoint x: 482, endPoint y: 25, distance: 94.8
click at [372, 24] on input "/teacher-christmas-alphabet-back-to-school-holiday-learning" at bounding box center [382, 24] width 65 height 16
drag, startPoint x: 363, startPoint y: 23, endPoint x: 447, endPoint y: 30, distance: 85.2
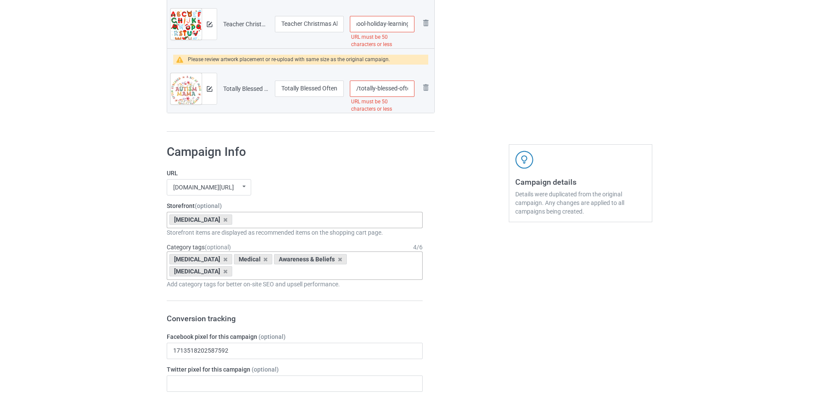
type input "/teacher-christmas-alphabet-back-to-school"
click at [370, 88] on input "/totally-blessed-often-stressed-a-bit-of-a-mess-autism-mama" at bounding box center [382, 89] width 65 height 16
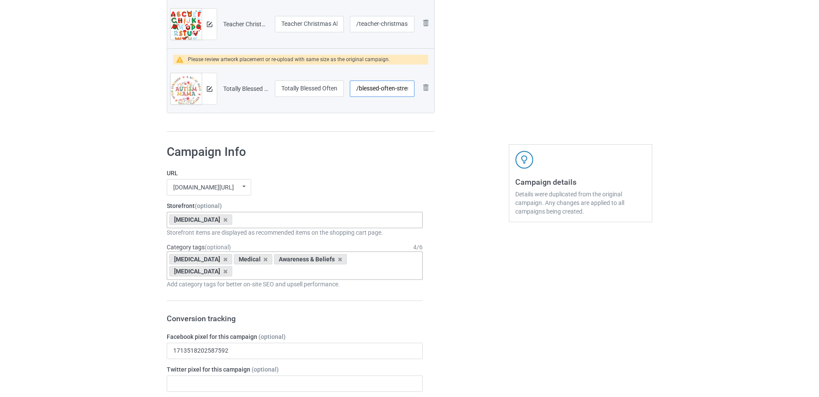
type input "/blessed-often-stressed-a-bit-of-a-mess-autism-mama"
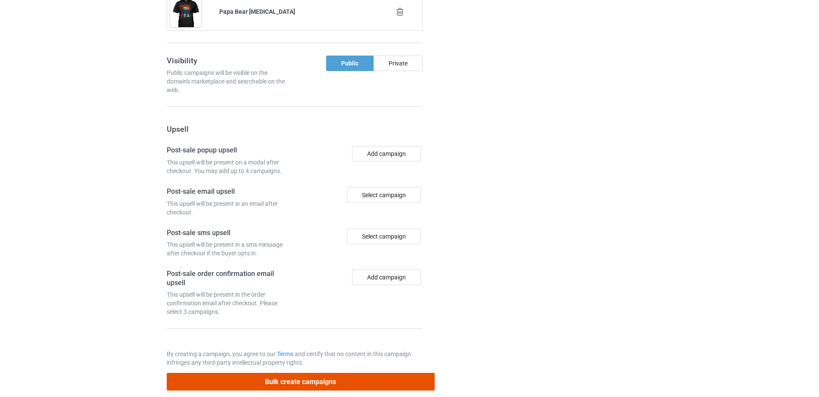
click at [300, 373] on button "Bulk create campaigns" at bounding box center [301, 382] width 268 height 18
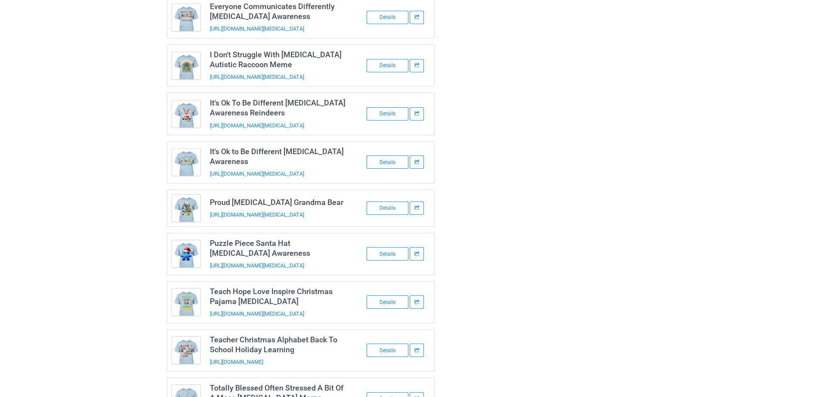
scroll to position [0, 0]
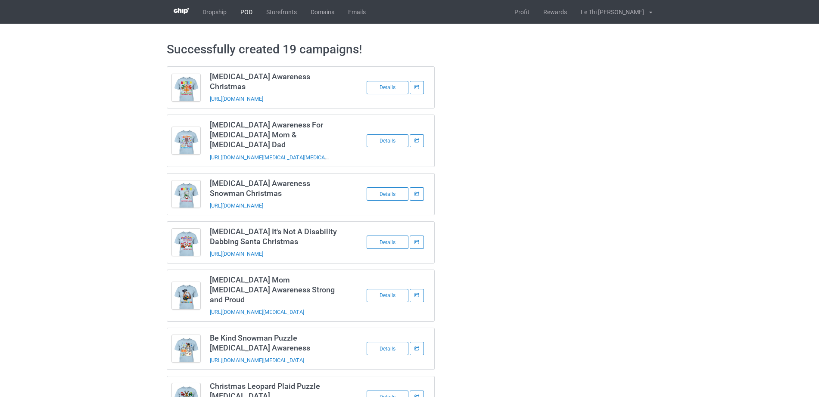
click at [243, 6] on link "POD" at bounding box center [247, 12] width 26 height 24
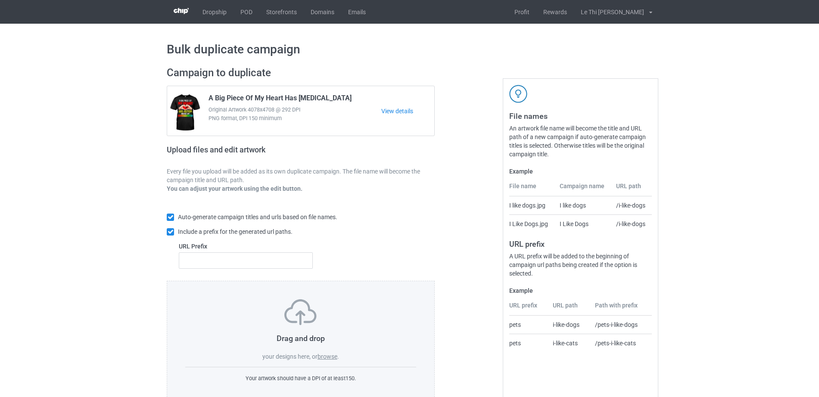
click at [333, 355] on label "browse" at bounding box center [328, 356] width 20 height 7
click at [0, 0] on input "browse" at bounding box center [0, 0] width 0 height 0
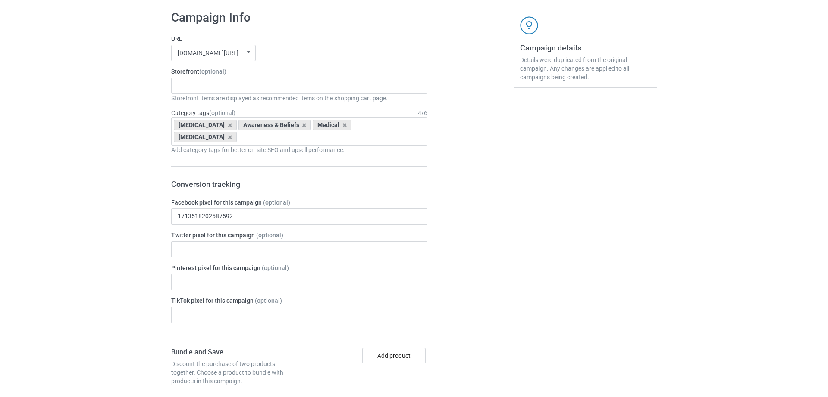
scroll to position [1796, 0]
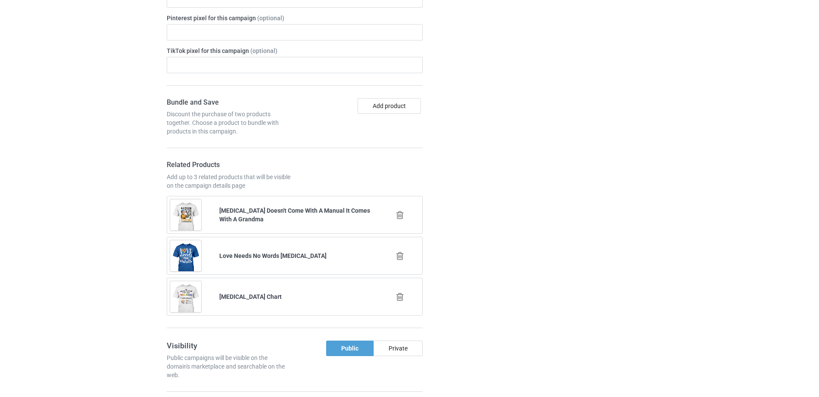
click at [402, 211] on icon at bounding box center [400, 215] width 11 height 9
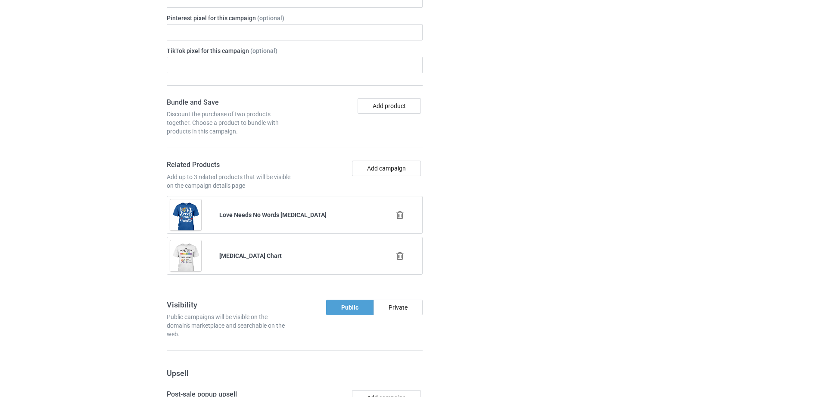
click at [402, 211] on icon at bounding box center [400, 215] width 11 height 9
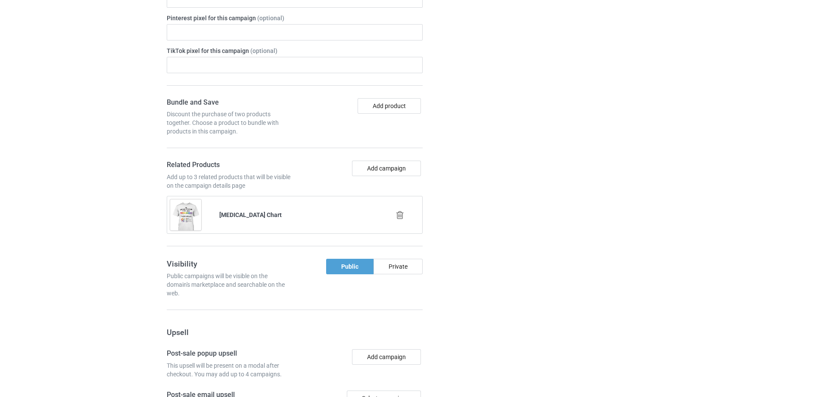
click at [402, 211] on icon at bounding box center [400, 215] width 11 height 9
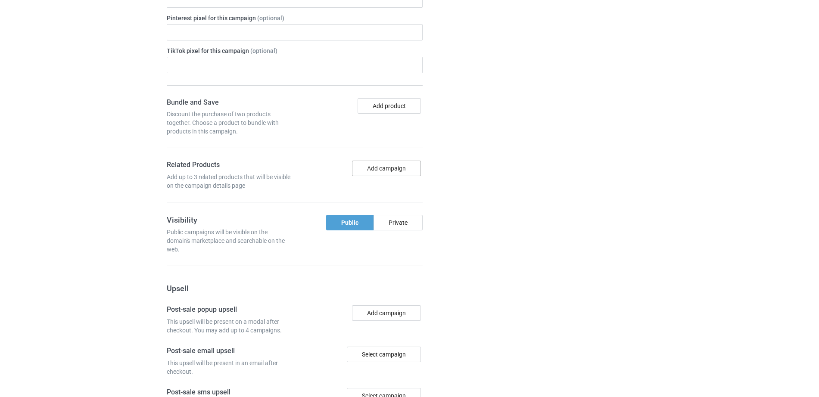
click at [372, 161] on button "Add campaign" at bounding box center [386, 169] width 69 height 16
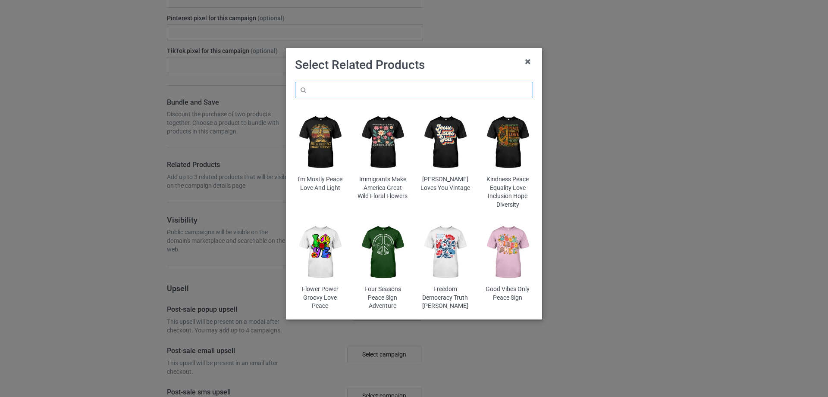
click at [378, 85] on input "text" at bounding box center [414, 90] width 238 height 16
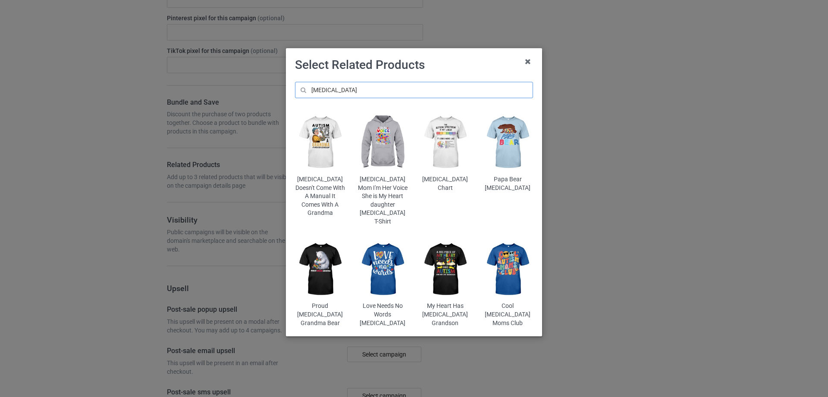
type input "[MEDICAL_DATA]"
click at [444, 283] on img at bounding box center [445, 269] width 50 height 63
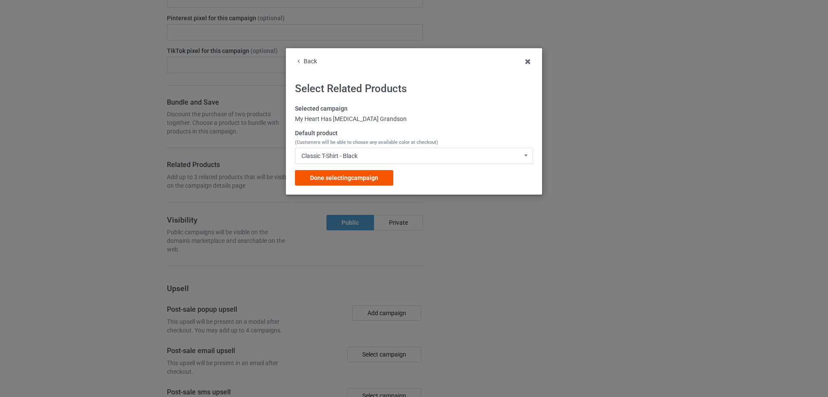
click at [357, 175] on span "Done selecting campaign" at bounding box center [344, 178] width 68 height 7
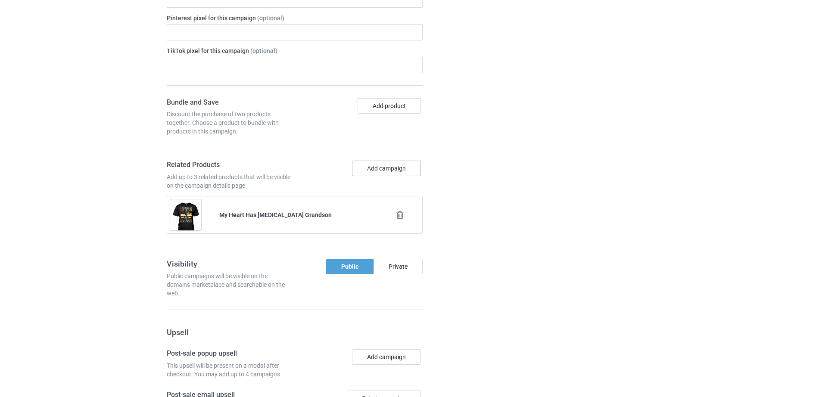
click at [390, 161] on button "Add campaign" at bounding box center [386, 169] width 69 height 16
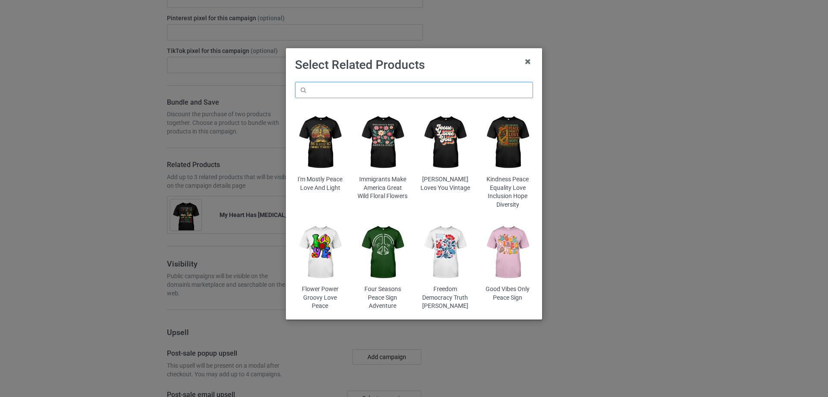
click at [380, 91] on input "text" at bounding box center [414, 90] width 238 height 16
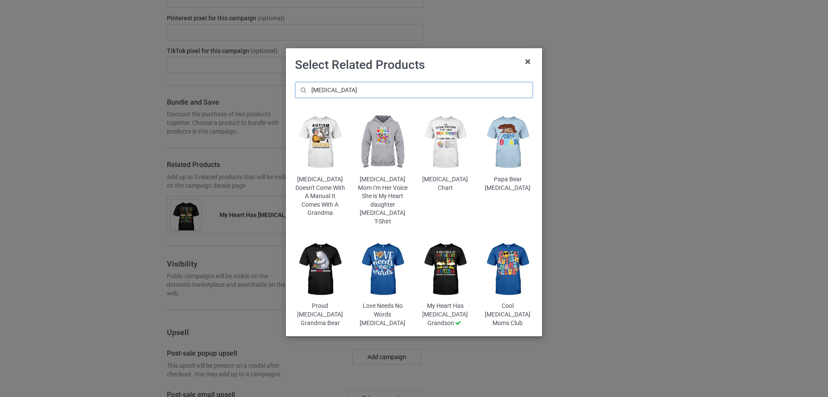
type input "[MEDICAL_DATA]"
click at [503, 252] on img at bounding box center [507, 269] width 50 height 63
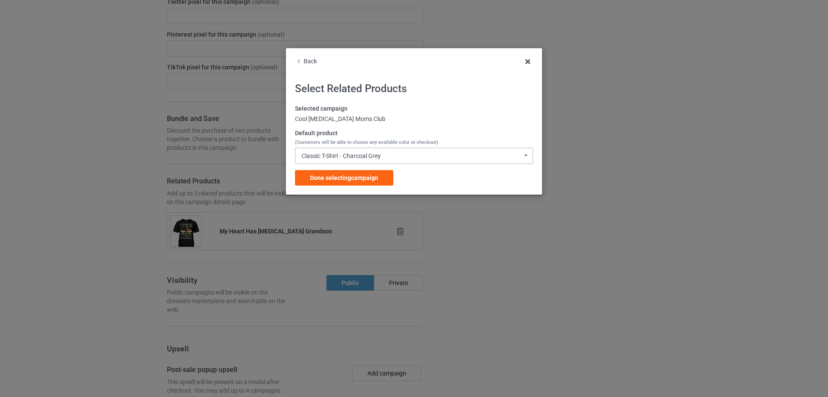
scroll to position [1813, 0]
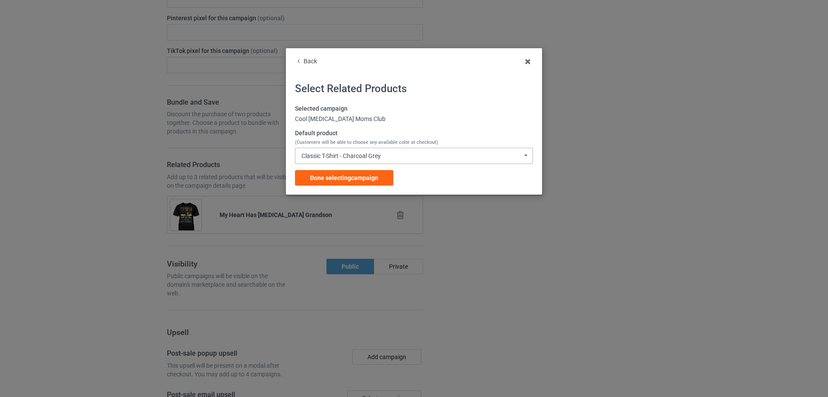
click at [378, 159] on div "Classic T-Shirt - Charcoal Grey" at bounding box center [340, 156] width 79 height 6
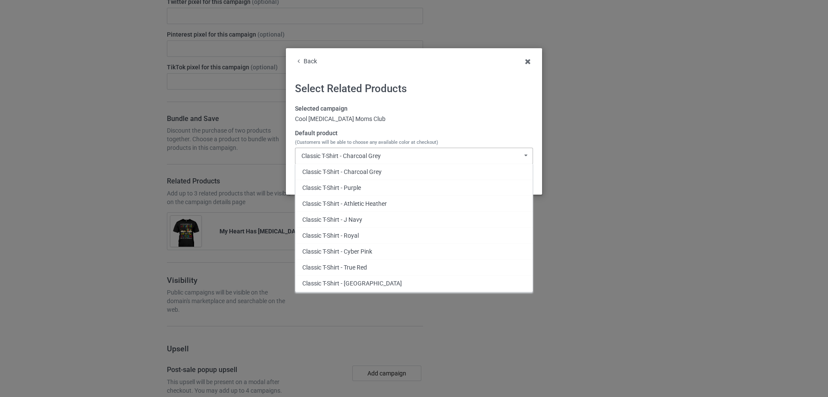
scroll to position [1829, 0]
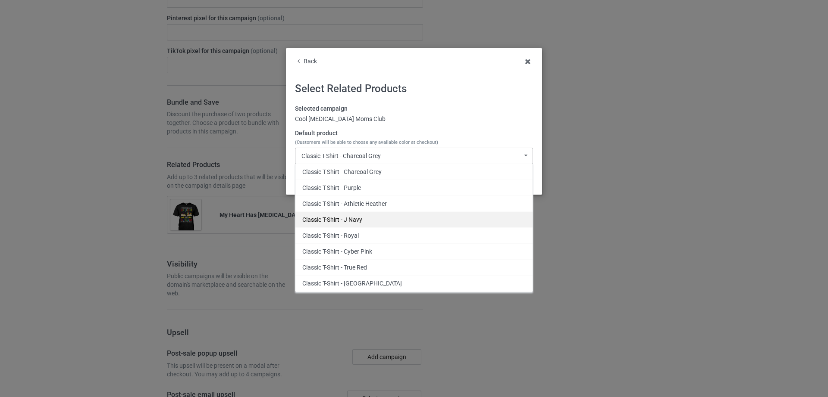
click at [370, 219] on div "Classic T-Shirt - J Navy" at bounding box center [413, 220] width 237 height 16
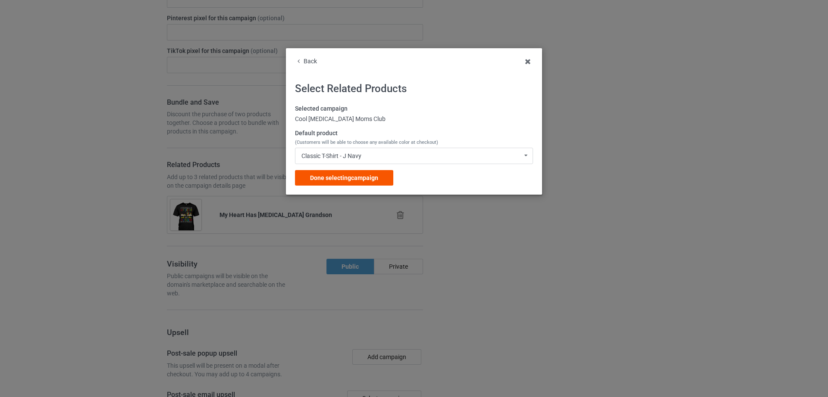
click at [350, 185] on div "Done selecting campaign" at bounding box center [344, 178] width 98 height 16
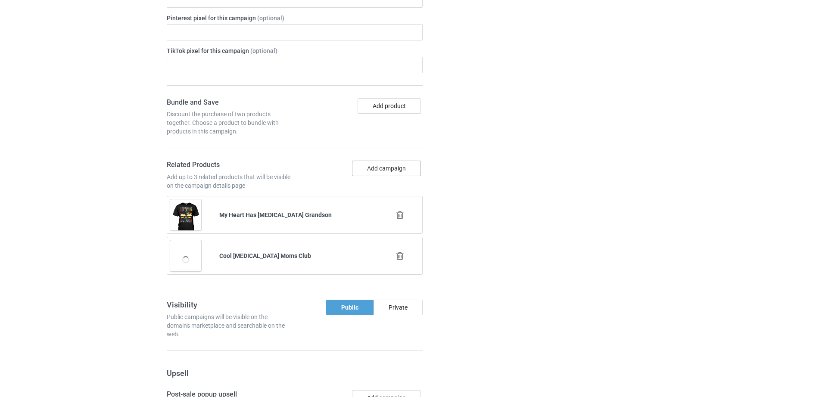
click at [373, 161] on button "Add campaign" at bounding box center [386, 169] width 69 height 16
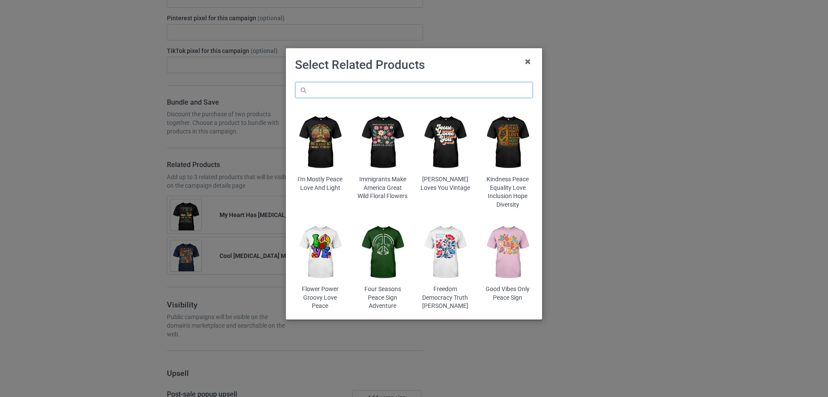
click at [377, 93] on input "text" at bounding box center [414, 90] width 238 height 16
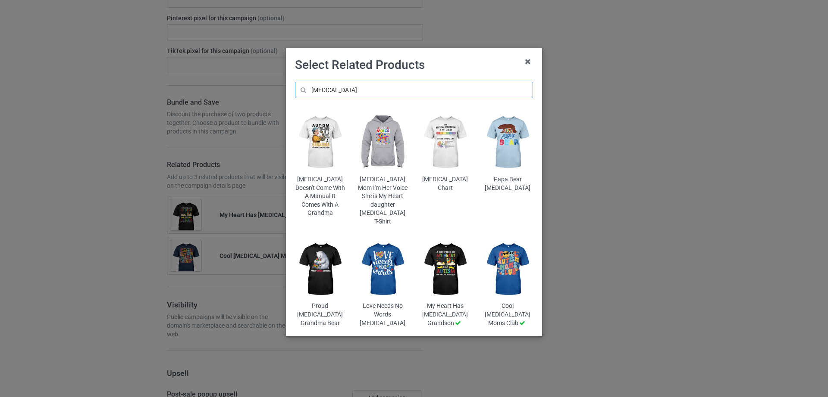
type input "[MEDICAL_DATA]"
click at [509, 165] on img at bounding box center [507, 142] width 50 height 63
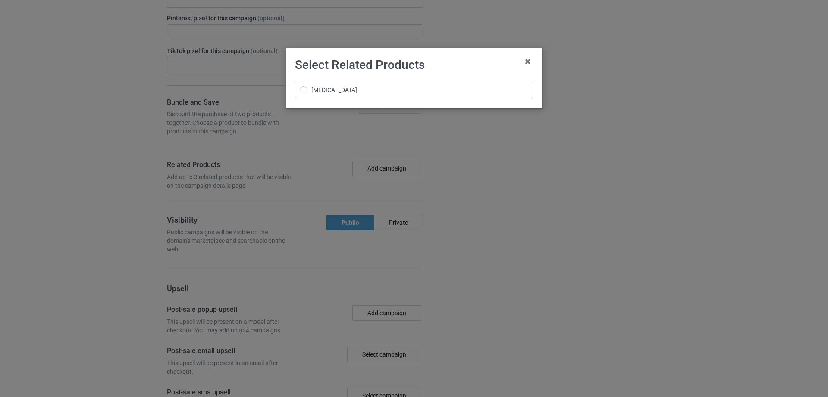
scroll to position [1845, 0]
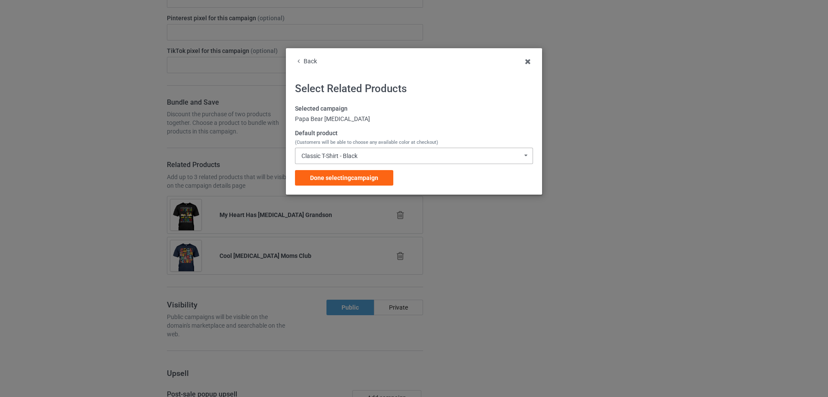
click at [342, 154] on div "Classic T-Shirt - Black" at bounding box center [329, 156] width 56 height 6
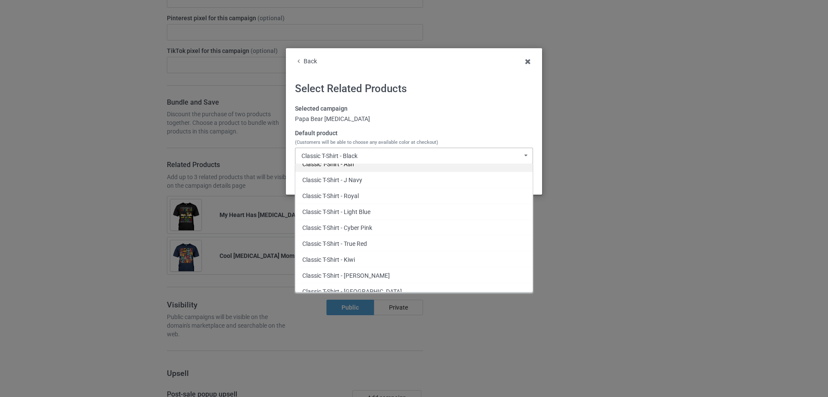
scroll to position [105, 0]
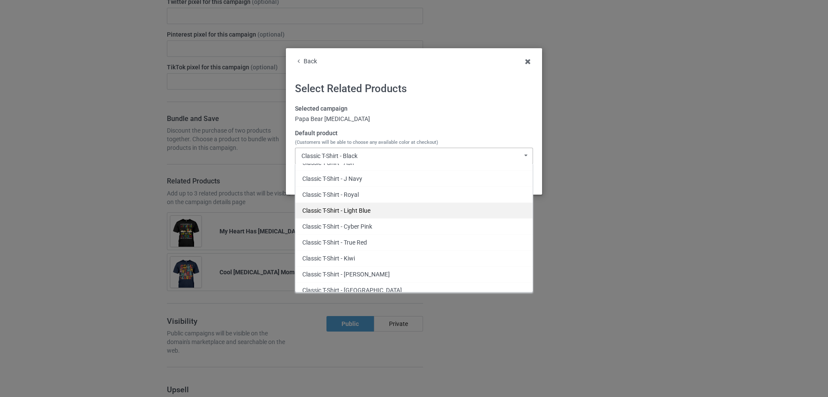
click at [356, 206] on div "Classic T-Shirt - Light Blue" at bounding box center [413, 211] width 237 height 16
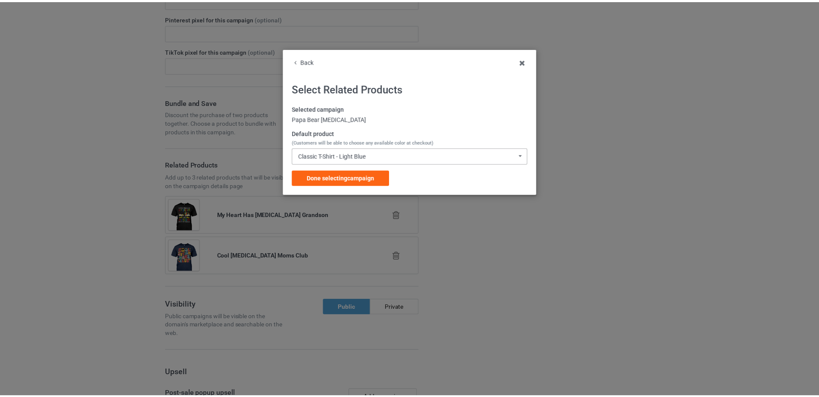
scroll to position [1960, 0]
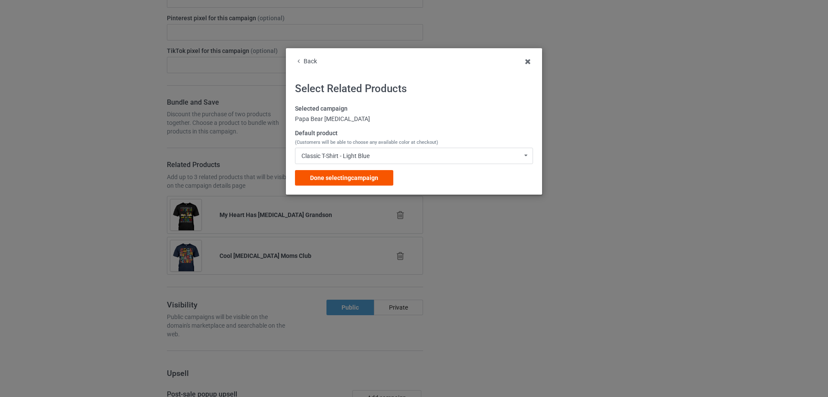
click at [366, 176] on span "Done selecting campaign" at bounding box center [344, 178] width 68 height 7
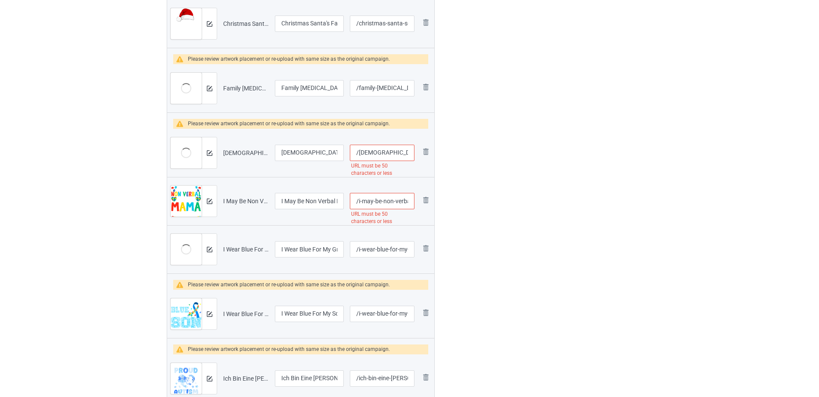
scroll to position [0, 94]
drag, startPoint x: 375, startPoint y: 151, endPoint x: 493, endPoint y: 153, distance: 117.7
click at [381, 149] on input "/god-says-i-am-autism-awareness-christian-bible-verse" at bounding box center [382, 153] width 65 height 16
drag, startPoint x: 377, startPoint y: 153, endPoint x: 435, endPoint y: 152, distance: 58.6
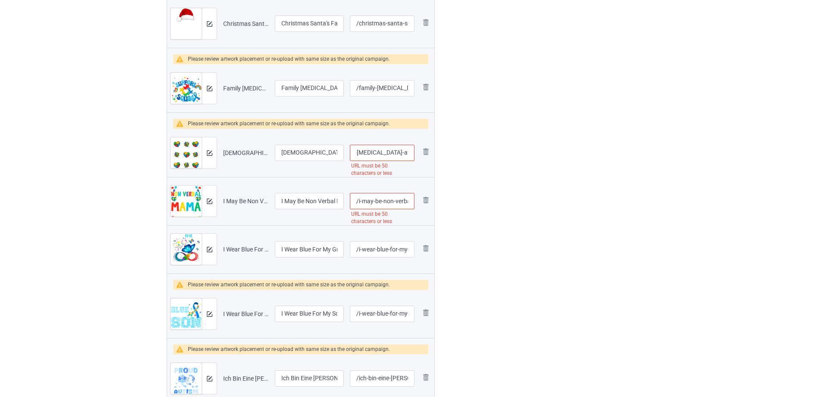
type input "/god-says-i-am-autism-awareness-christian"
click at [377, 200] on input "/i-may-be-non-verbal-but-my-mama-ain-t-remember-that-autism" at bounding box center [382, 201] width 65 height 16
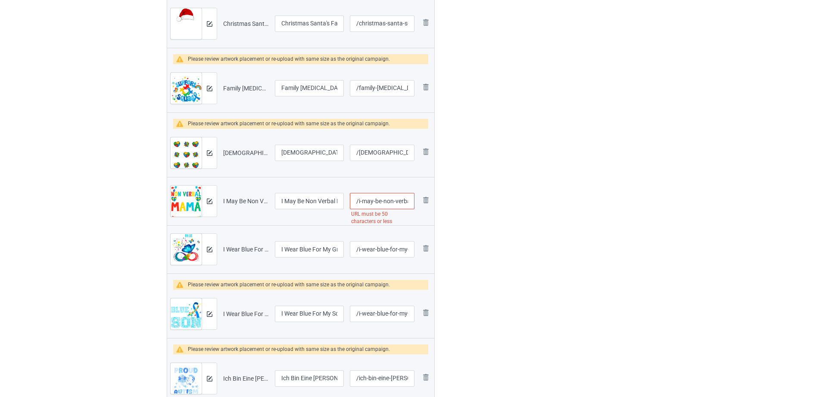
click at [377, 200] on input "/i-may-be-non-verbal-but-my-mama-ain-t-remember-that-autism" at bounding box center [382, 201] width 65 height 16
click at [381, 201] on input "/i-may-be-non-verbal-but-my-mama-ain-t-remember-that-autism" at bounding box center [382, 201] width 65 height 16
drag, startPoint x: 391, startPoint y: 201, endPoint x: 431, endPoint y: 203, distance: 41.0
click at [431, 203] on tr "Preview and edit artwork I May Be Non Verbal But My Mama Ain't Remember That Au…" at bounding box center [300, 201] width 267 height 48
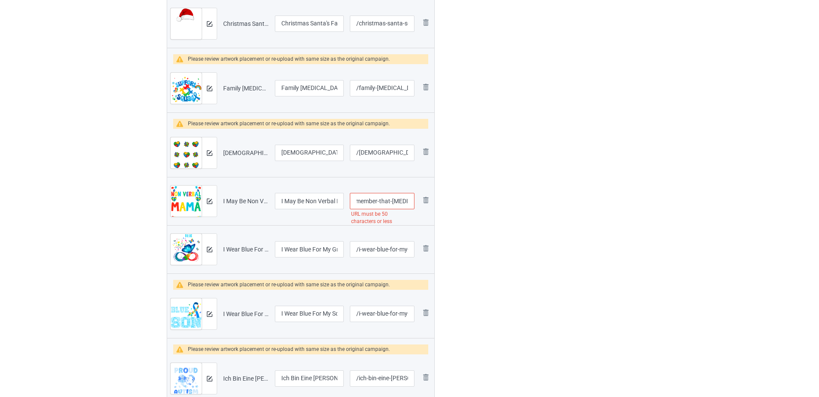
click at [380, 205] on input "/i-may-be-non-verbal-but-my-mama-ain-t-remember-that-autism" at bounding box center [382, 201] width 65 height 16
drag, startPoint x: 375, startPoint y: 200, endPoint x: 441, endPoint y: 209, distance: 66.6
type input "/i-may-be-non-verbal-but-my-mama-ain-t-remember"
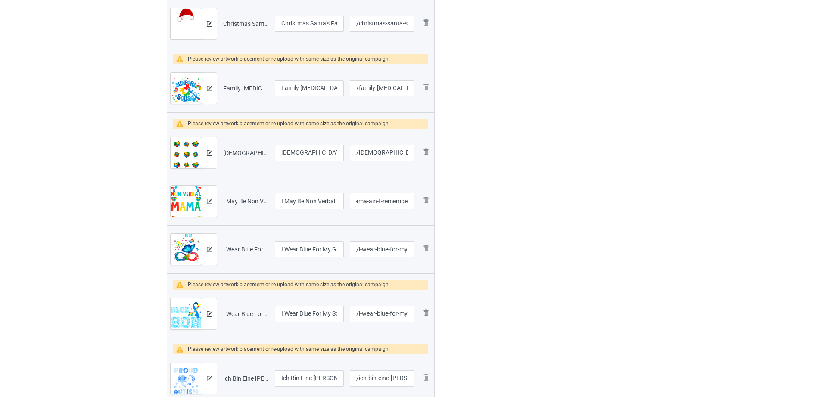
scroll to position [0, 0]
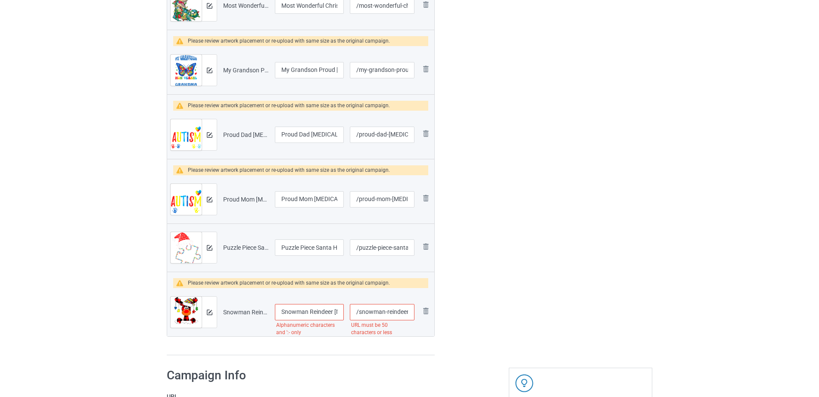
scroll to position [0, 106]
drag, startPoint x: 381, startPoint y: 313, endPoint x: 502, endPoint y: 313, distance: 120.3
click at [379, 311] on input "/snowman-reindeer-autism-it-s-ok-to-be-different-christmas" at bounding box center [382, 312] width 65 height 16
drag, startPoint x: 379, startPoint y: 311, endPoint x: 441, endPoint y: 316, distance: 62.8
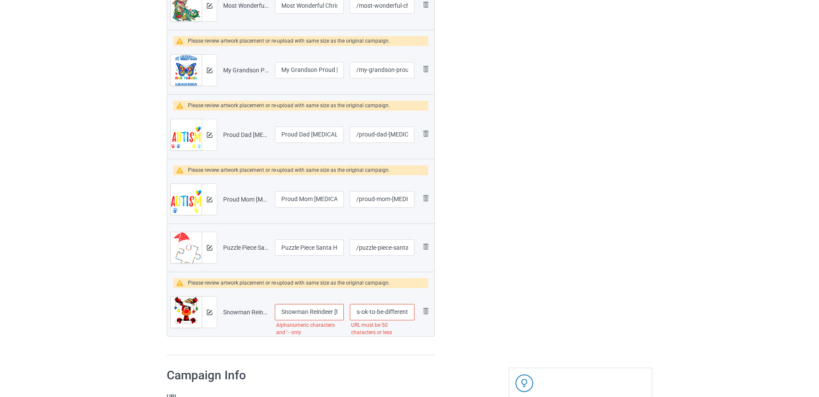
type input "/snowman-reindeer-autism-it-s-ok-to-be-different"
click at [311, 313] on input "Snowman Reindeer Autism It_s Ok To Be Different Christmas" at bounding box center [309, 312] width 69 height 16
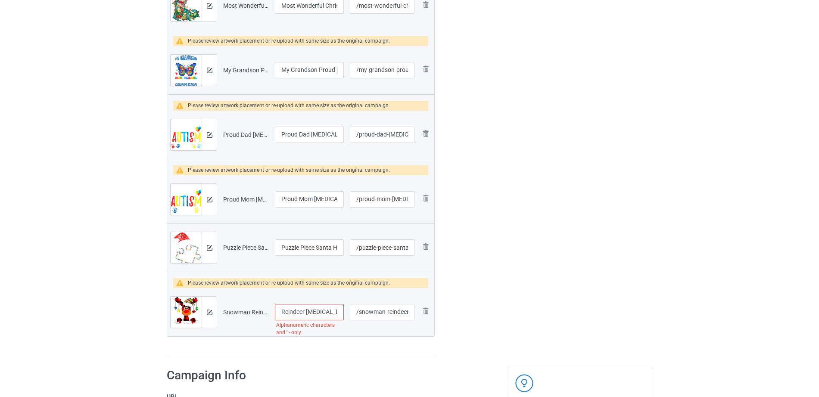
scroll to position [0, 30]
click at [330, 315] on input "Snowman Reindeer Autism It_s Ok To Be Different Christmas" at bounding box center [309, 312] width 69 height 16
type input "Snowman Reindeer Autism It's Ok To Be Different Christmas"
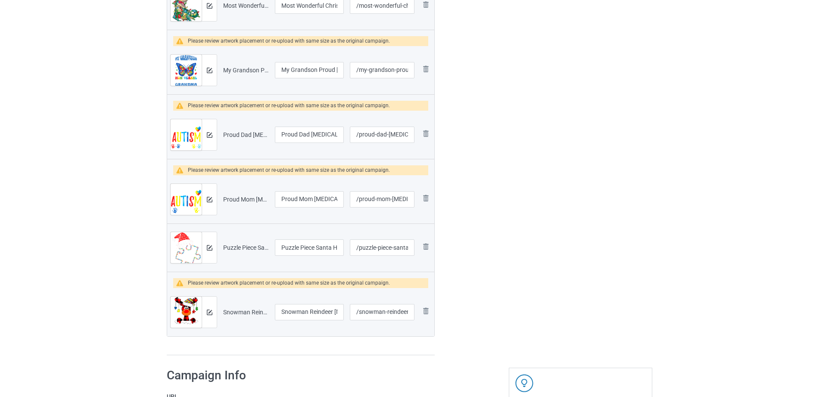
scroll to position [2327, 0]
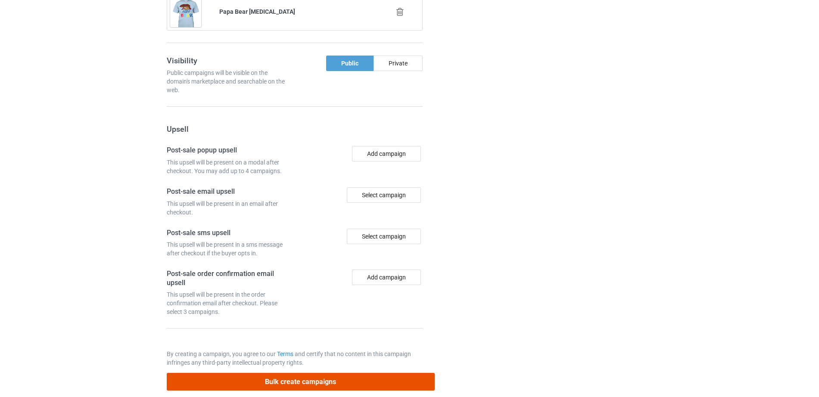
click at [308, 375] on button "Bulk create campaigns" at bounding box center [301, 382] width 268 height 18
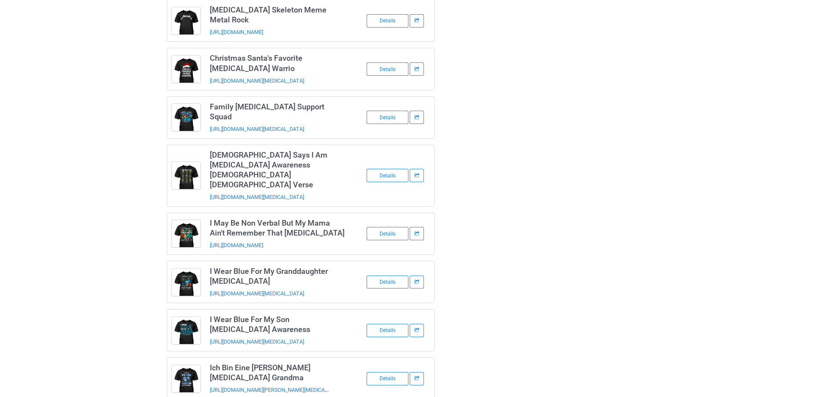
scroll to position [931, 0]
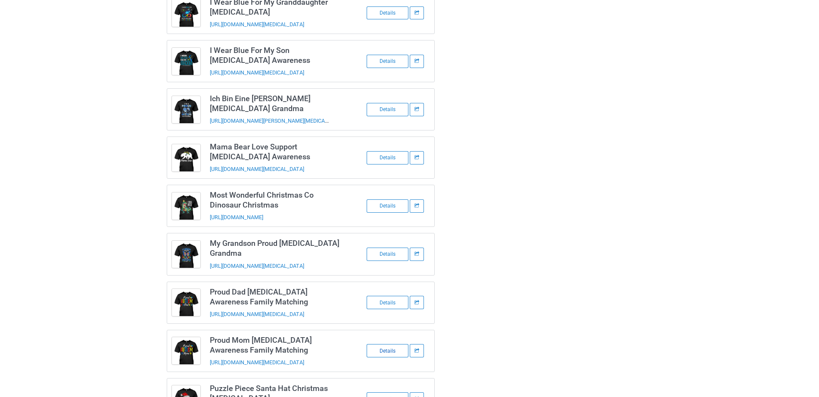
click at [376, 344] on div "Details" at bounding box center [388, 350] width 42 height 13
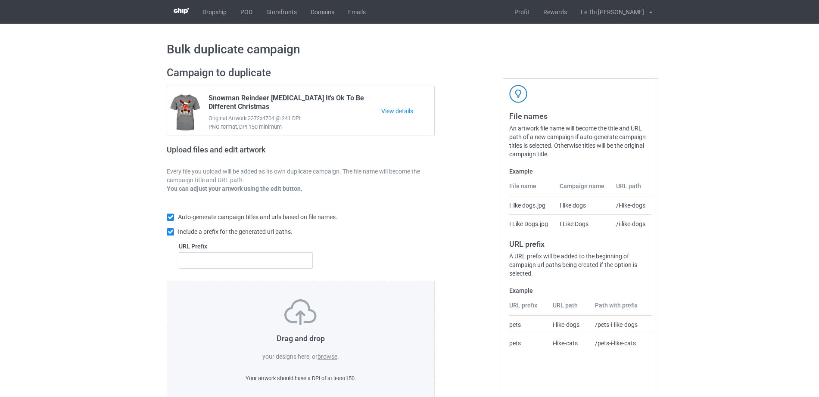
click at [322, 356] on label "browse" at bounding box center [328, 356] width 20 height 7
click at [0, 0] on input "browse" at bounding box center [0, 0] width 0 height 0
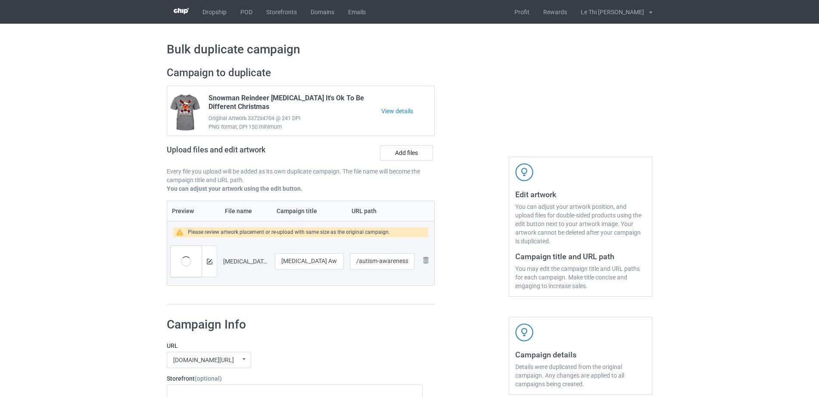
scroll to position [843, 0]
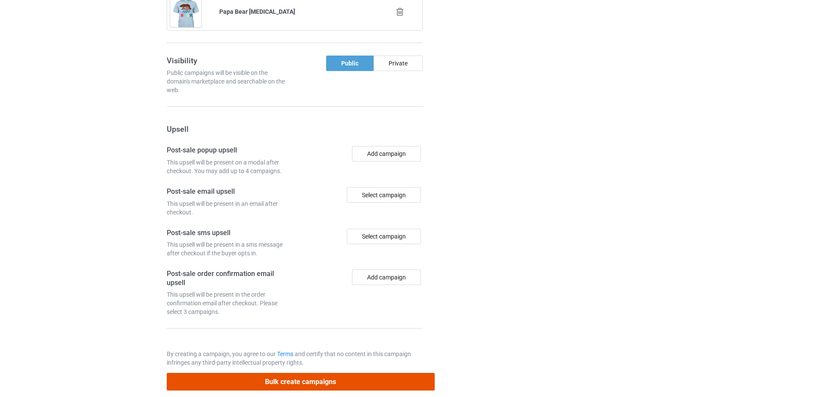
click at [313, 373] on button "Bulk create campaigns" at bounding box center [301, 382] width 268 height 18
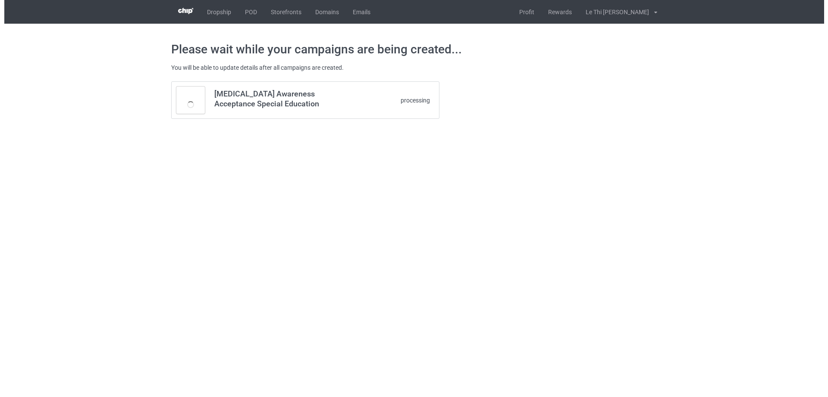
scroll to position [0, 0]
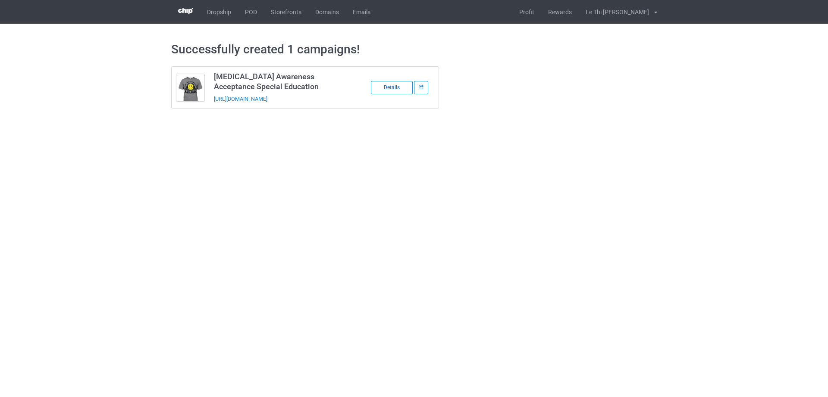
click at [389, 85] on div "Details" at bounding box center [392, 87] width 42 height 13
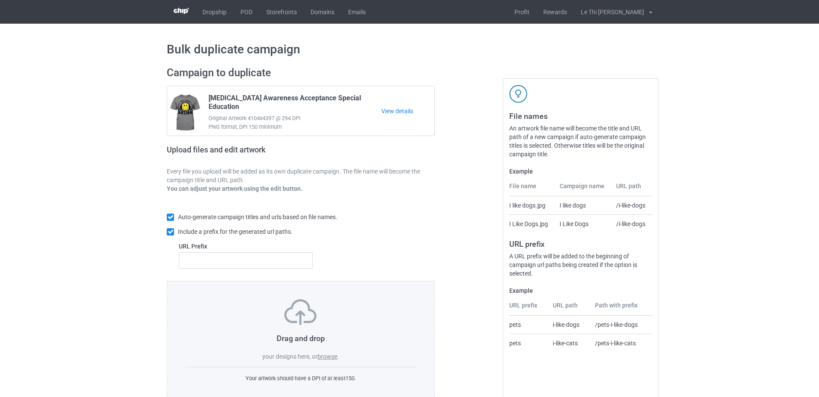
click at [325, 356] on label "browse" at bounding box center [328, 356] width 20 height 7
click at [0, 0] on input "browse" at bounding box center [0, 0] width 0 height 0
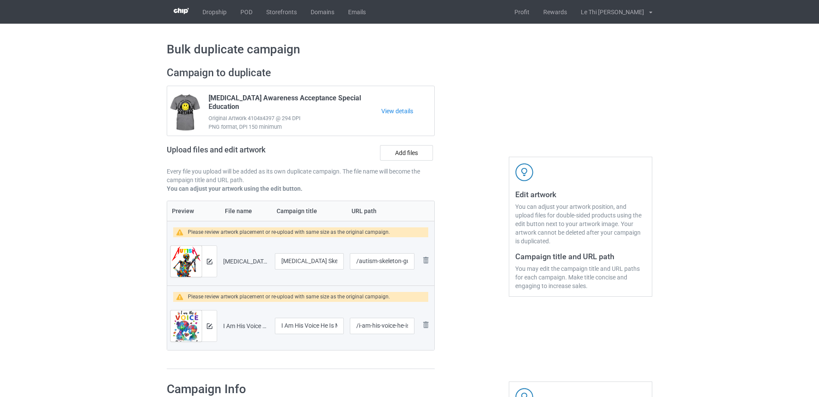
scroll to position [907, 0]
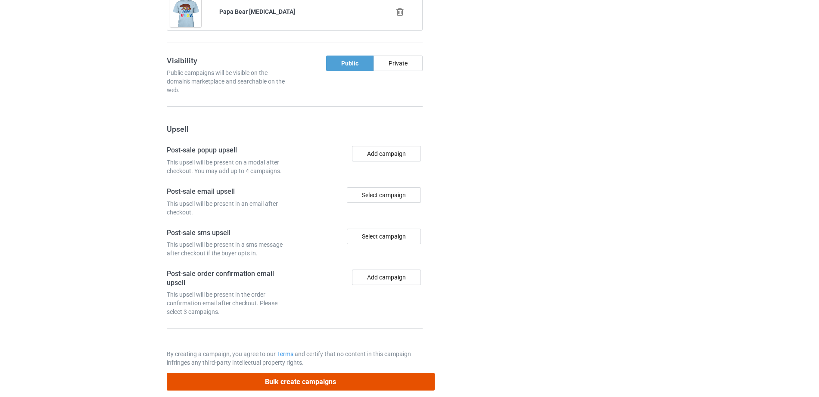
click at [286, 373] on button "Bulk create campaigns" at bounding box center [301, 382] width 268 height 18
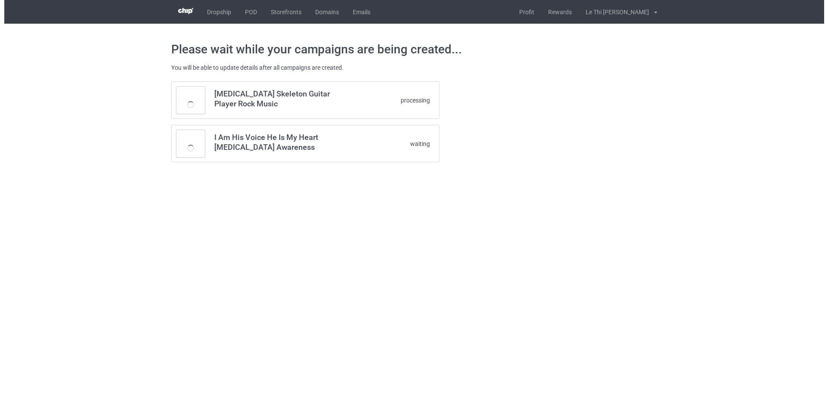
scroll to position [0, 0]
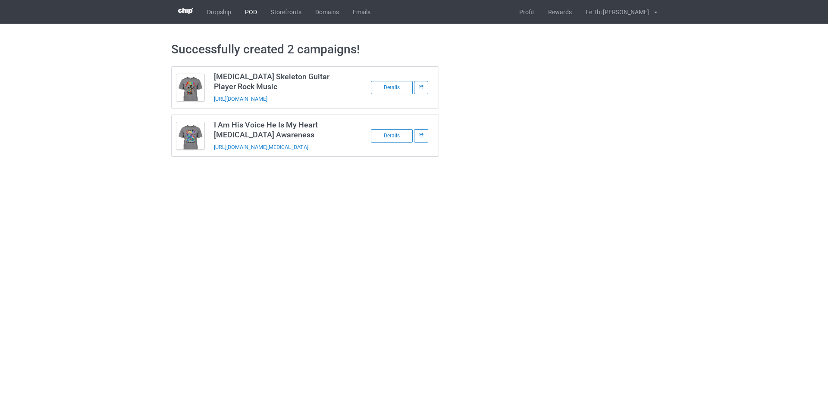
click at [250, 11] on link "POD" at bounding box center [251, 12] width 26 height 24
